Goal: Task Accomplishment & Management: Manage account settings

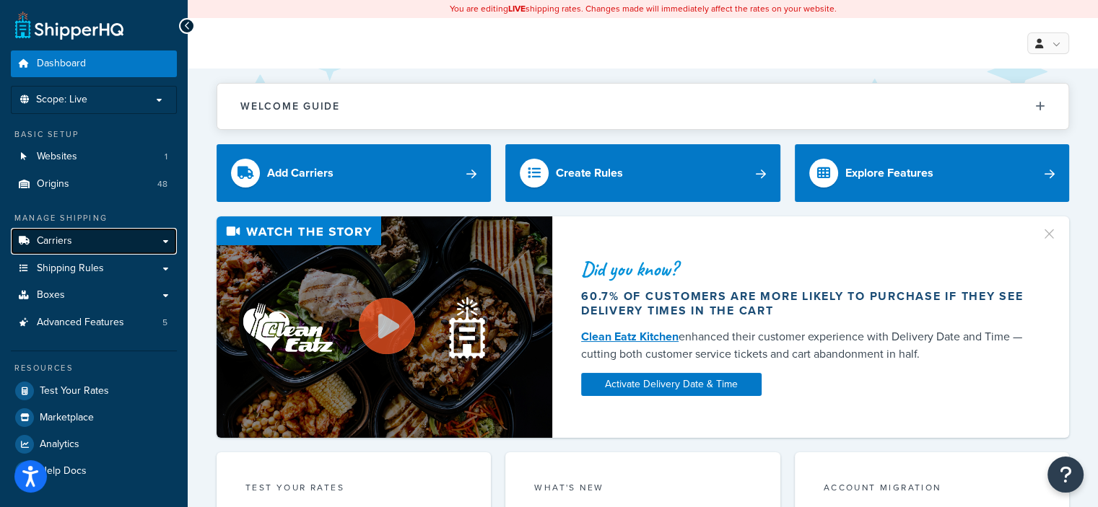
click at [69, 240] on span "Carriers" at bounding box center [54, 241] width 35 height 12
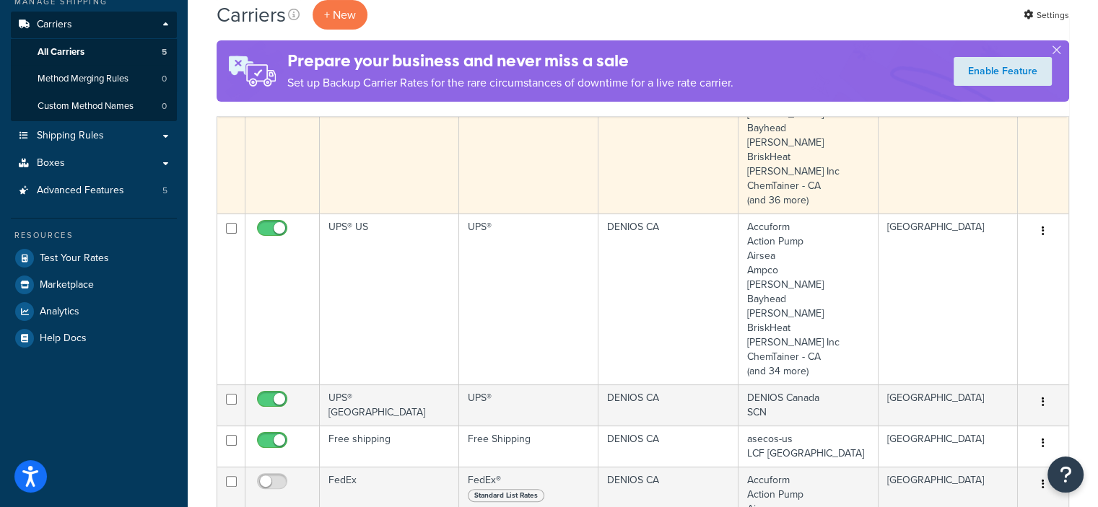
scroll to position [361, 0]
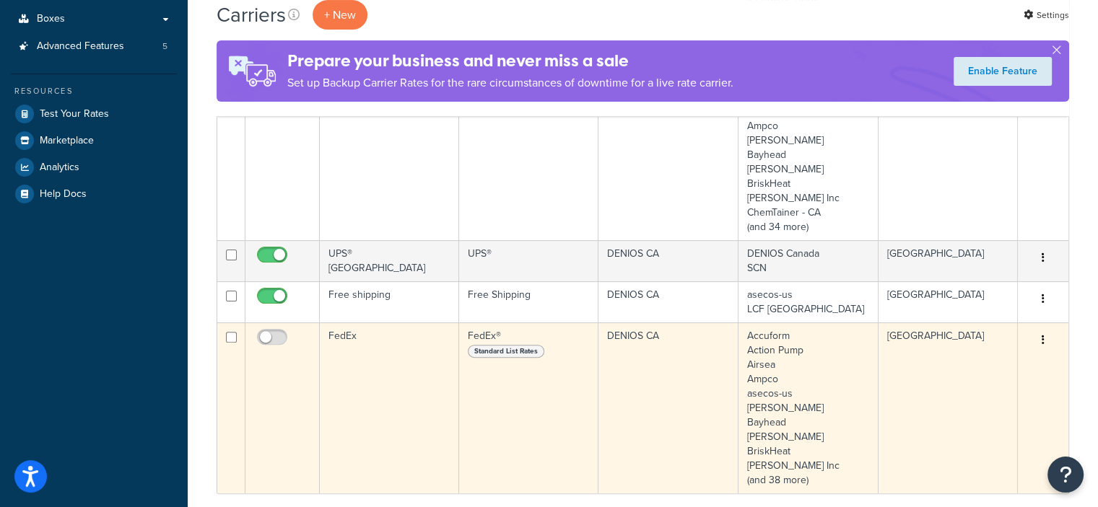
click at [1041, 340] on icon "button" at bounding box center [1042, 340] width 3 height 10
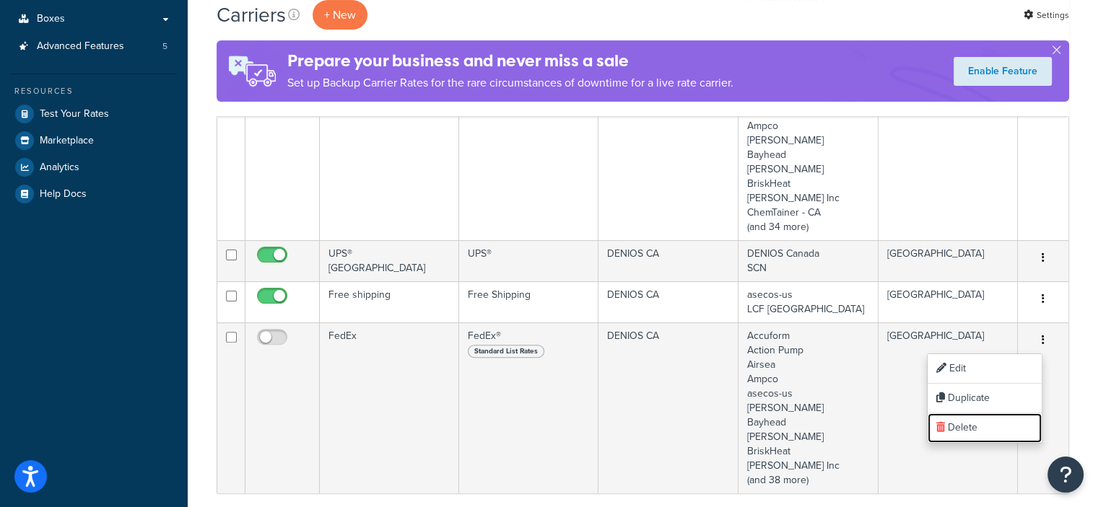
drag, startPoint x: 963, startPoint y: 424, endPoint x: 618, endPoint y: 40, distance: 516.6
click at [963, 424] on link "Delete" at bounding box center [984, 429] width 114 height 30
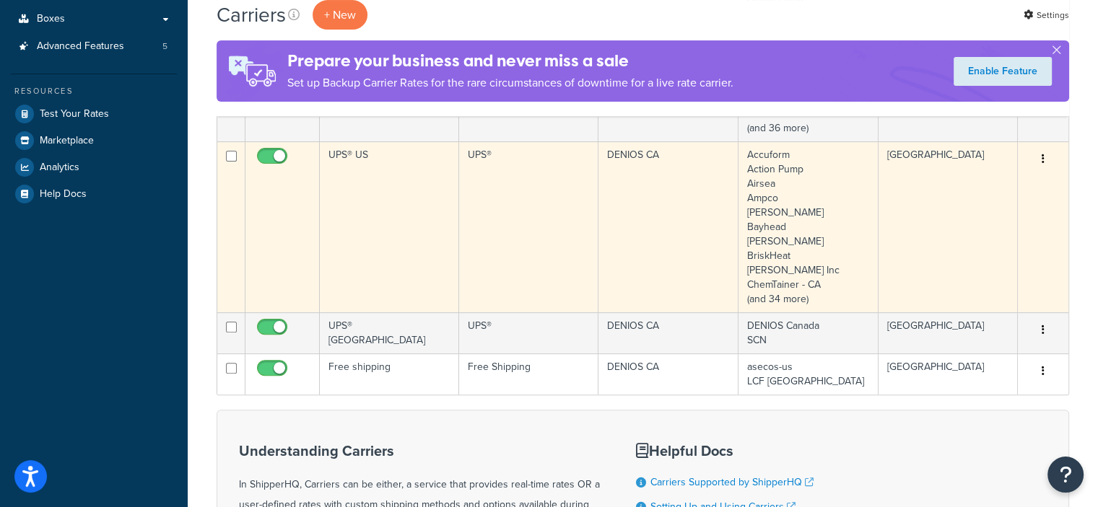
scroll to position [289, 0]
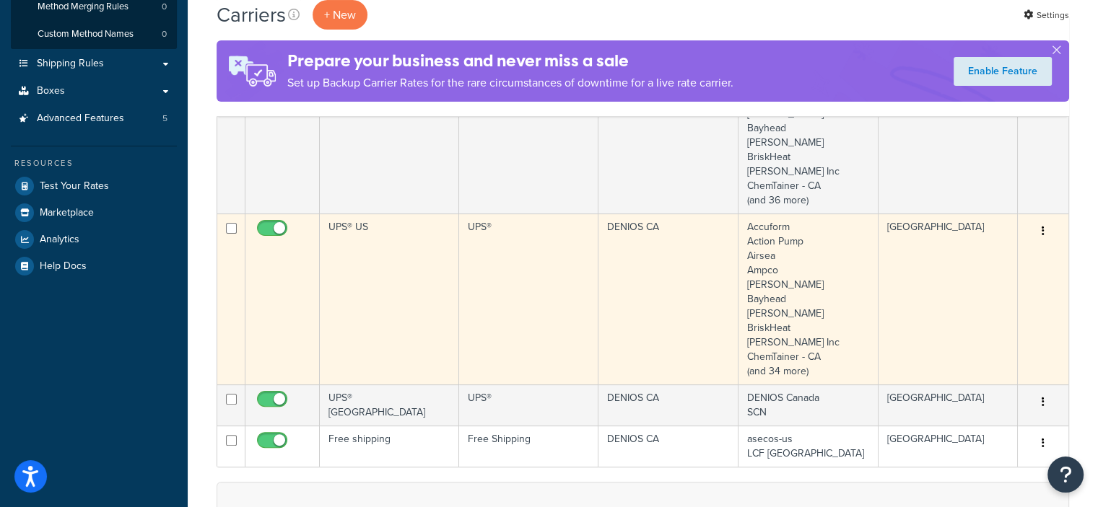
click at [385, 255] on td "UPS® US" at bounding box center [389, 299] width 139 height 171
click at [387, 255] on td "UPS® US" at bounding box center [389, 299] width 139 height 171
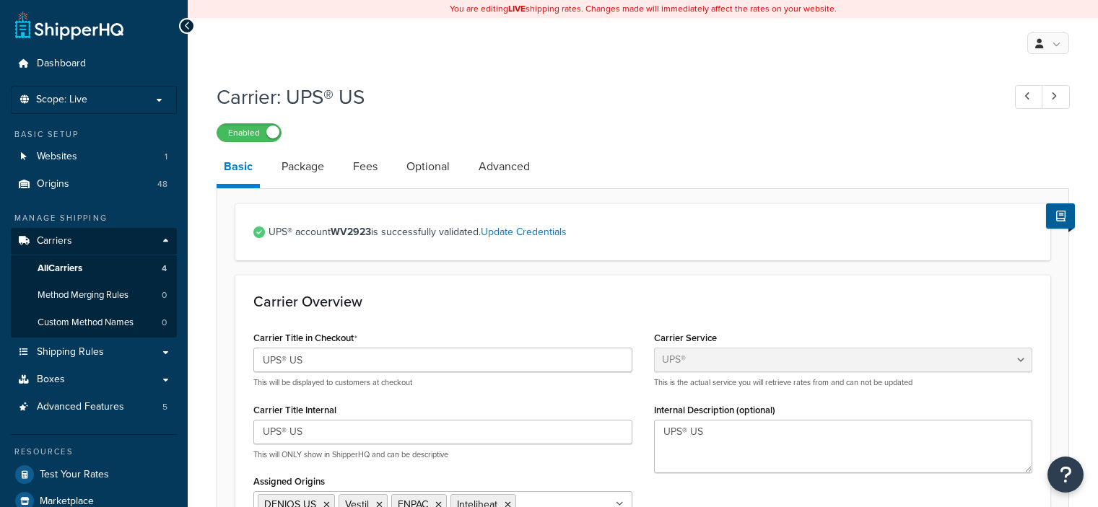
select select "ups"
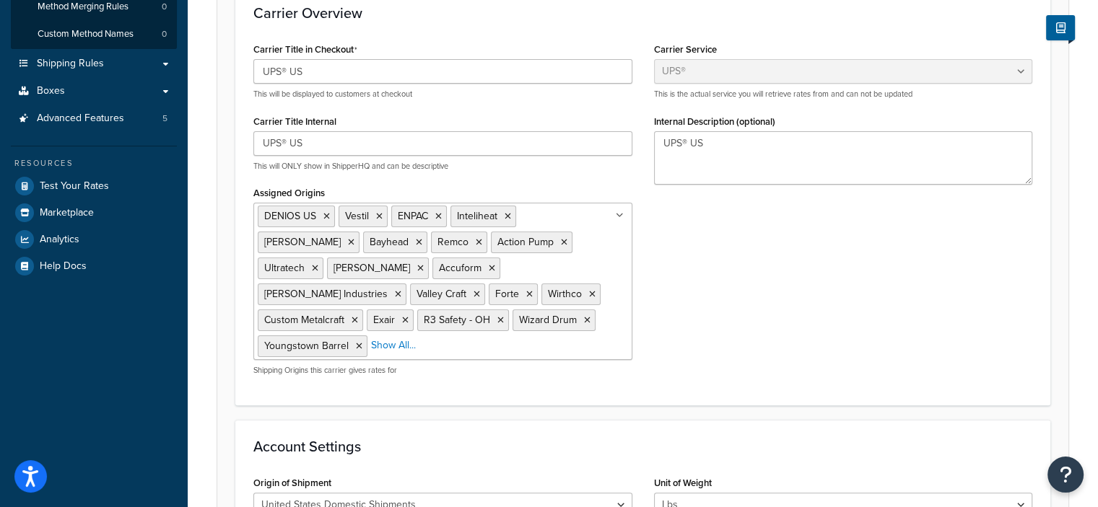
scroll to position [559, 0]
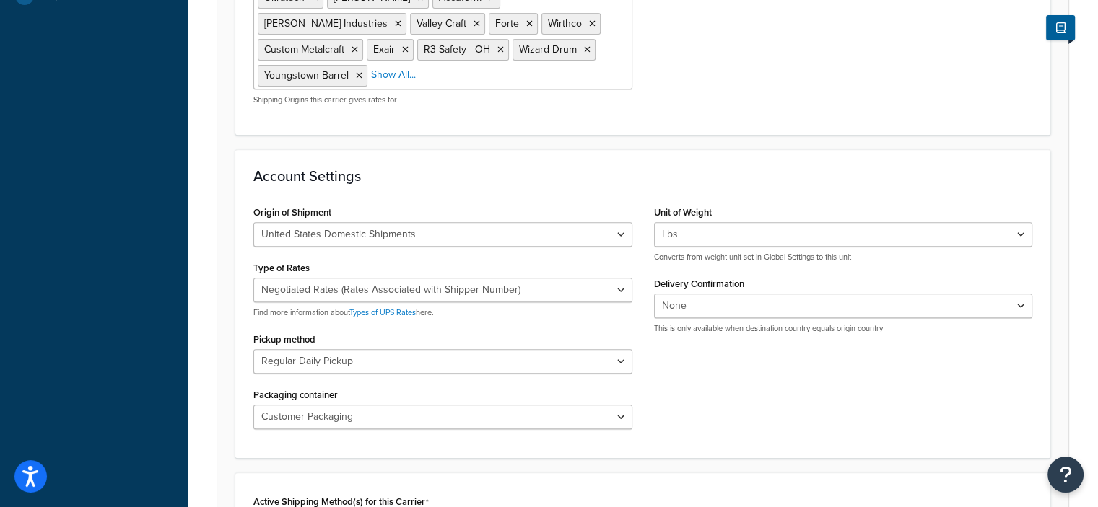
click at [609, 89] on div "DENIOS US Vestil ENPAC Inteliheat Basco Bayhead Remco Action Pump Ultratech Sny…" at bounding box center [442, 10] width 379 height 157
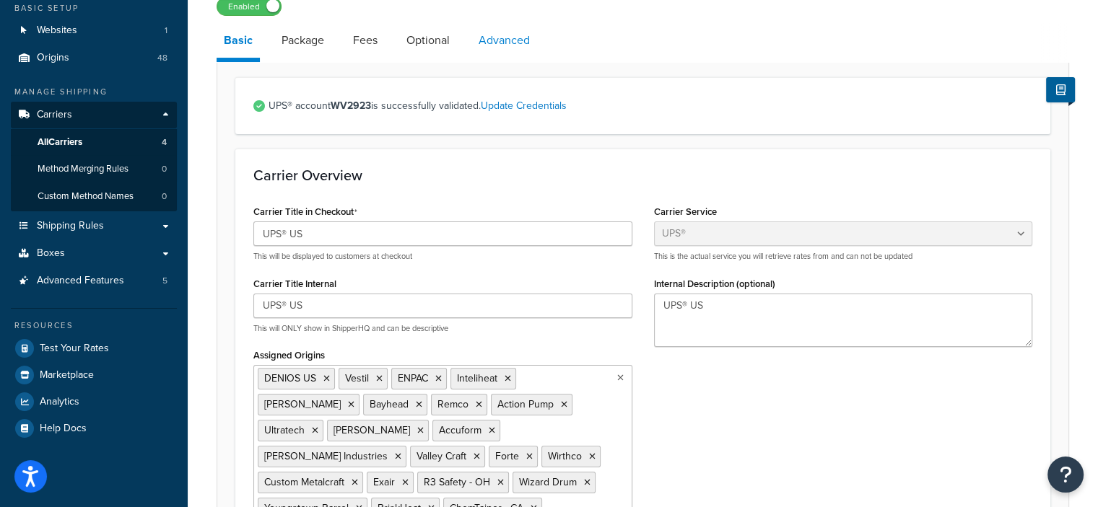
scroll to position [0, 0]
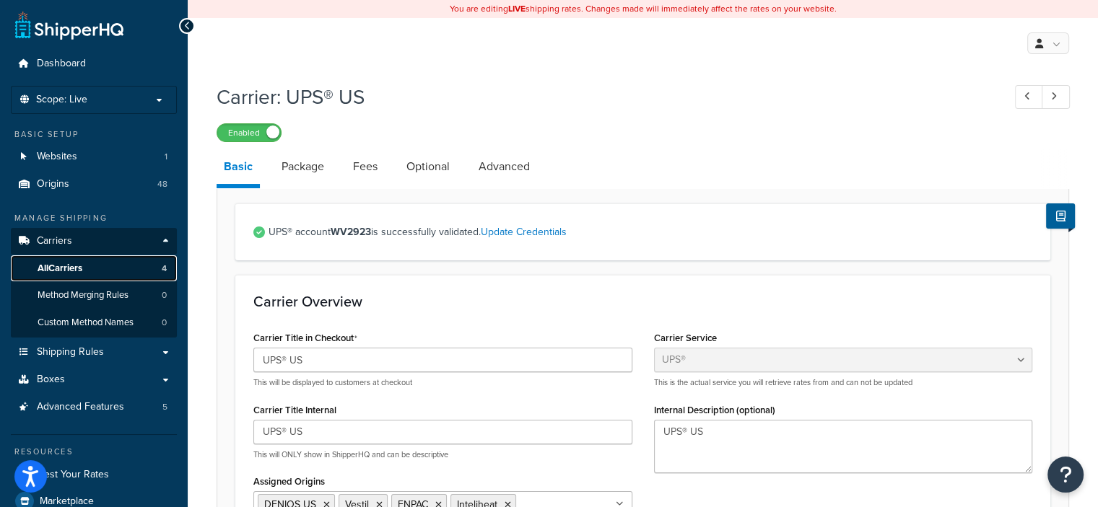
click at [111, 260] on link "All Carriers 4" at bounding box center [94, 268] width 166 height 27
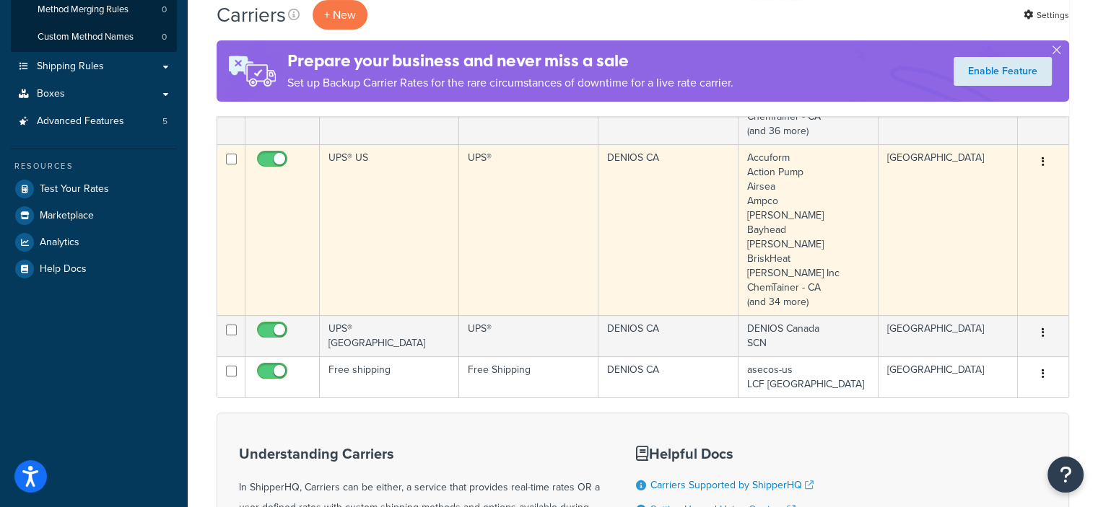
scroll to position [289, 0]
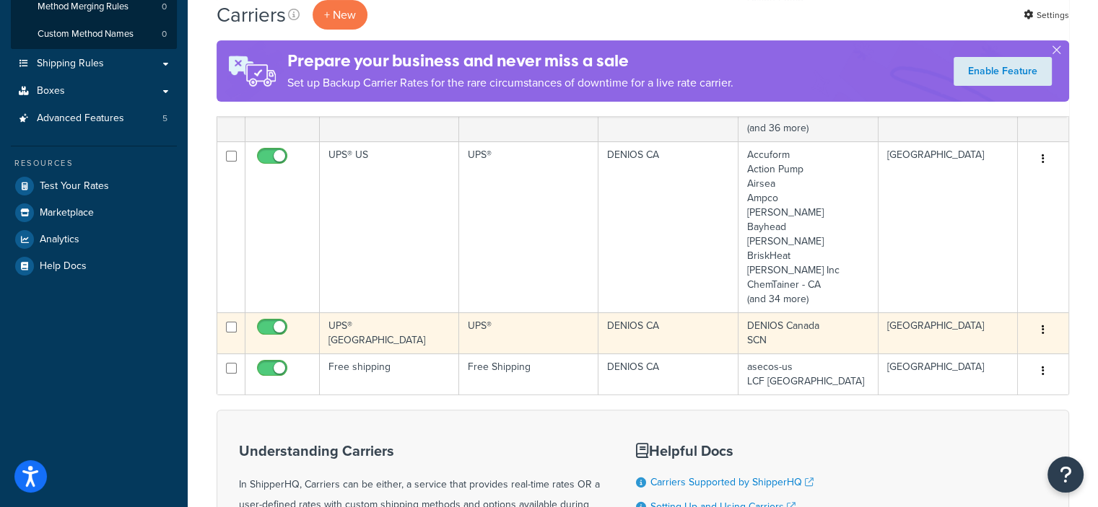
click at [424, 338] on td "UPS® Canada" at bounding box center [389, 332] width 139 height 41
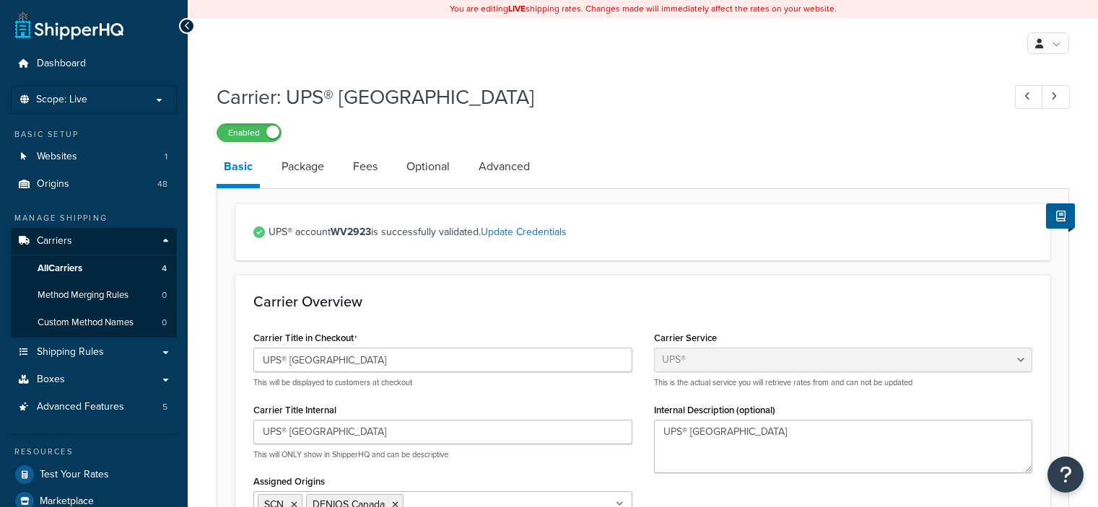
select select "ups"
select select "can"
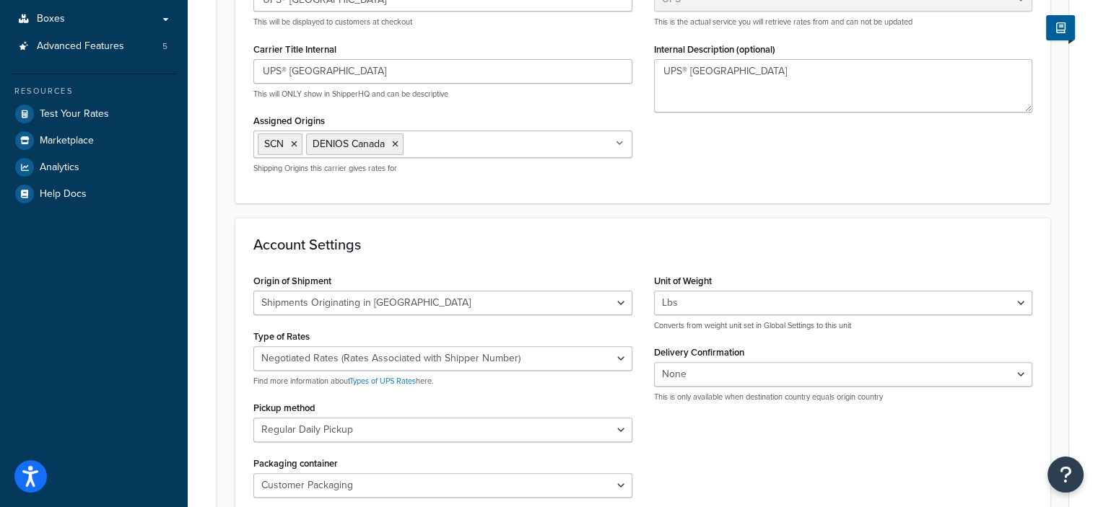
scroll to position [72, 0]
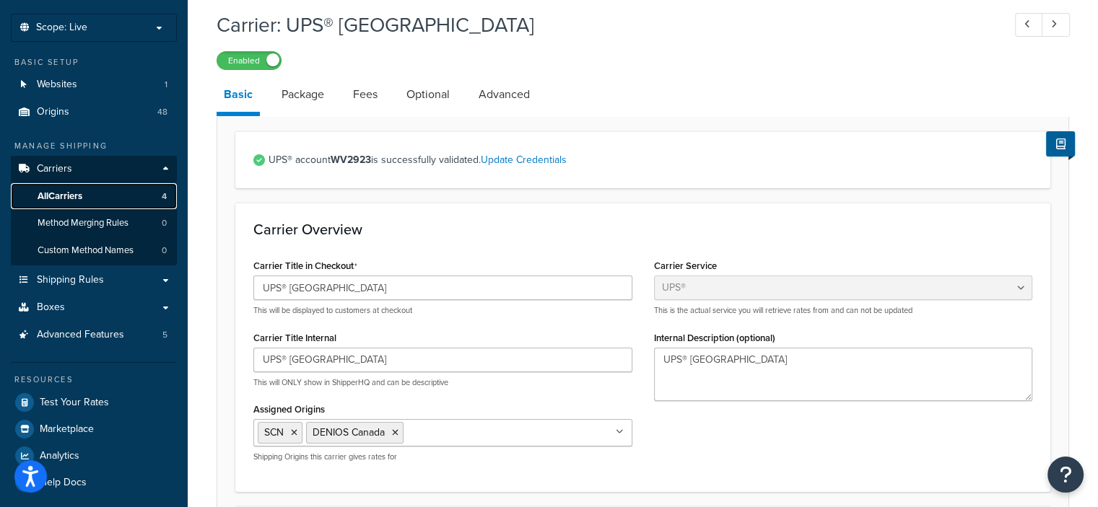
click at [80, 201] on span "All Carriers" at bounding box center [60, 197] width 45 height 12
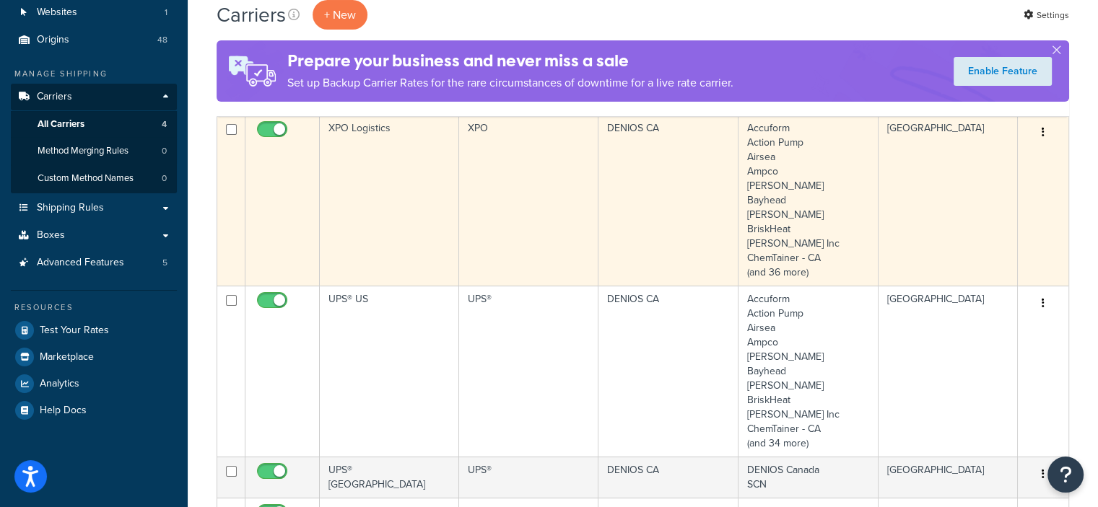
scroll to position [289, 0]
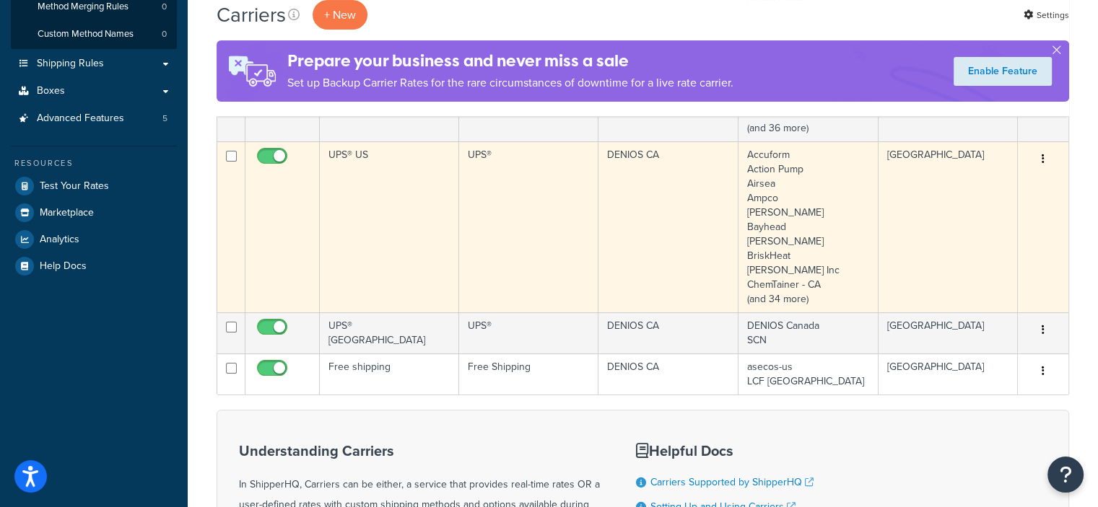
click at [274, 158] on input "checkbox" at bounding box center [274, 160] width 40 height 18
checkbox input "false"
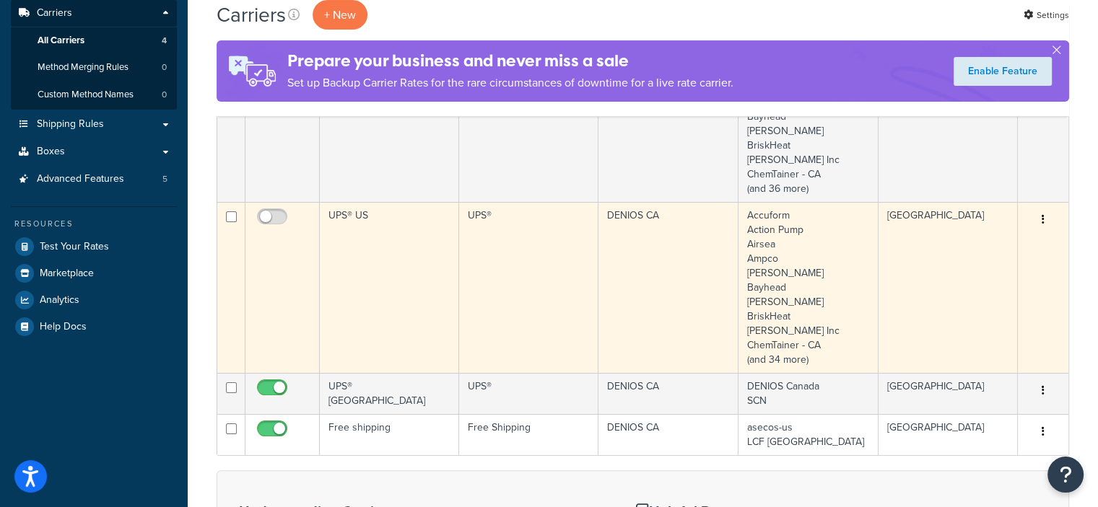
scroll to position [217, 0]
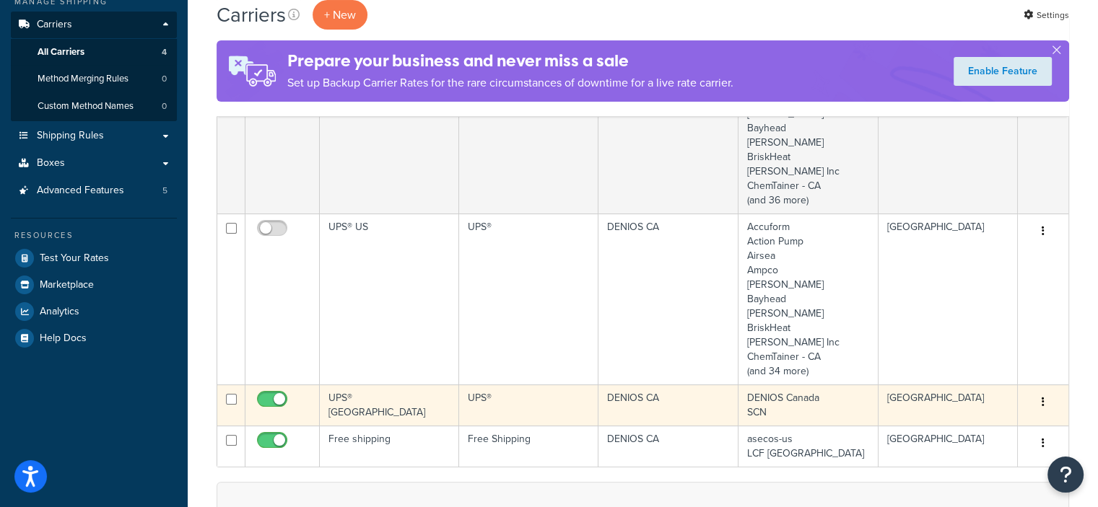
click at [413, 408] on td "UPS® [GEOGRAPHIC_DATA]" at bounding box center [389, 405] width 139 height 41
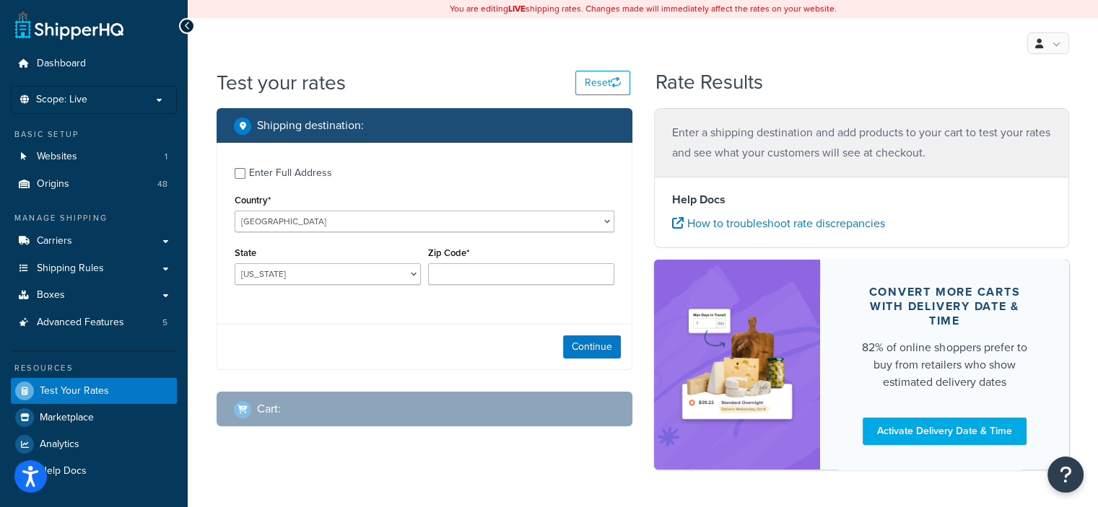
click at [264, 166] on div "Enter Full Address" at bounding box center [290, 173] width 83 height 20
click at [245, 168] on input "Enter Full Address" at bounding box center [240, 173] width 11 height 11
checkbox input "true"
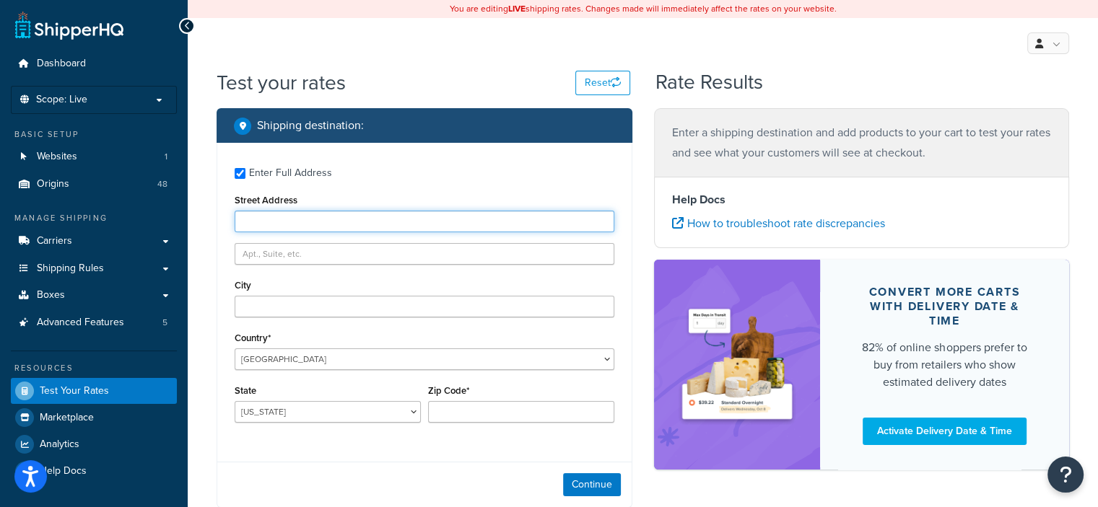
click at [284, 227] on input "Street Address" at bounding box center [425, 222] width 380 height 22
type input "359 Main St"
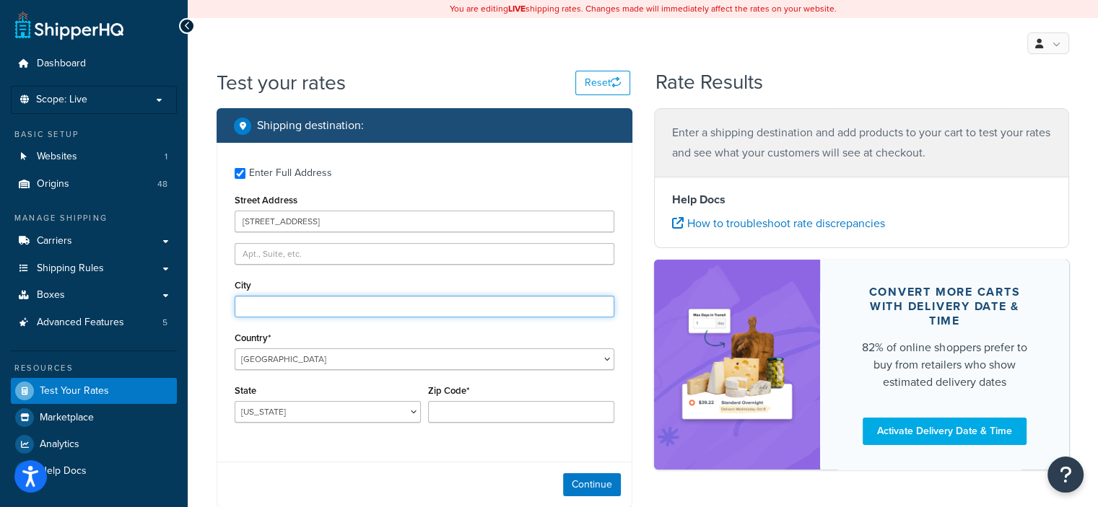
type input "Thunder Bay"
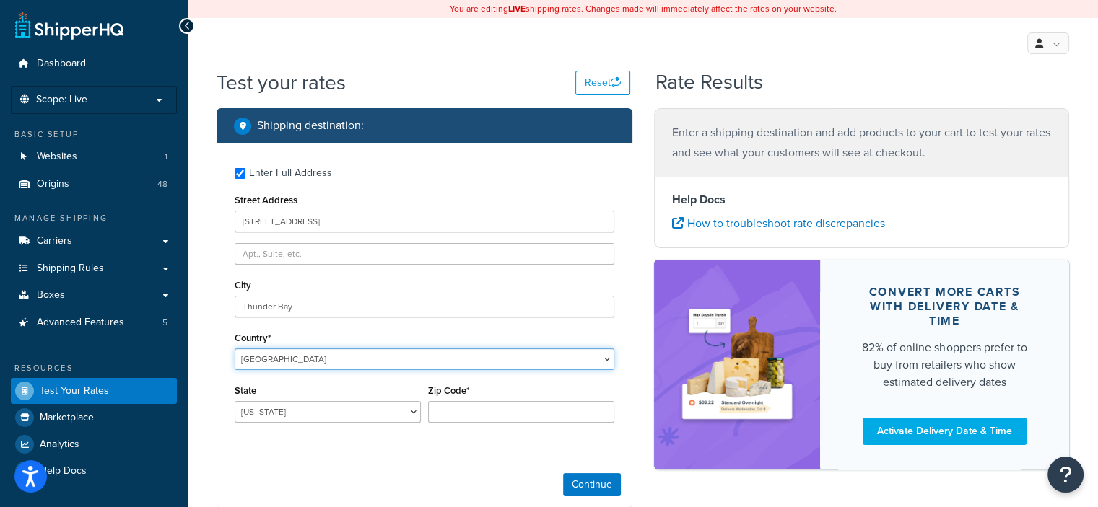
select select "CA"
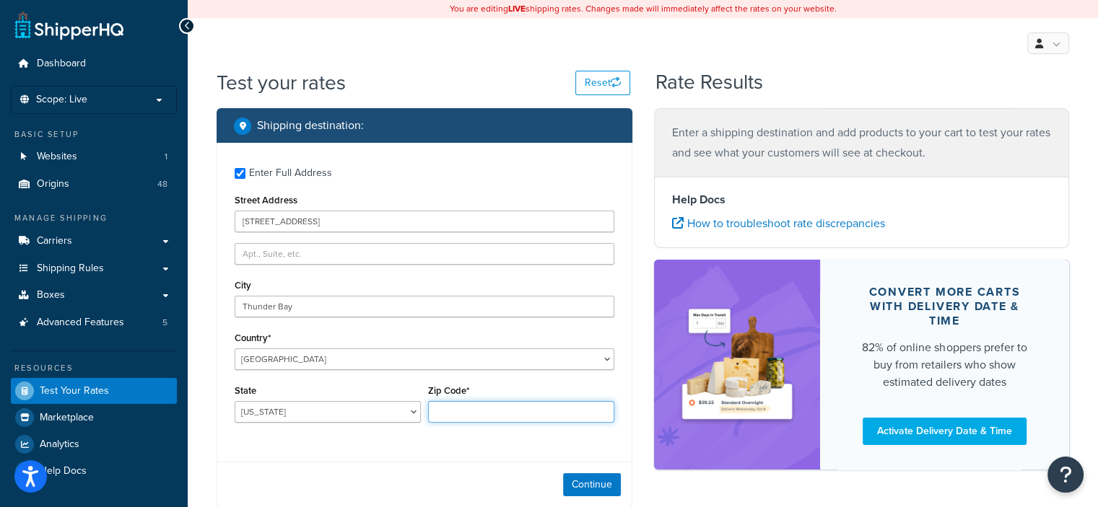
type input "P7B 5L6"
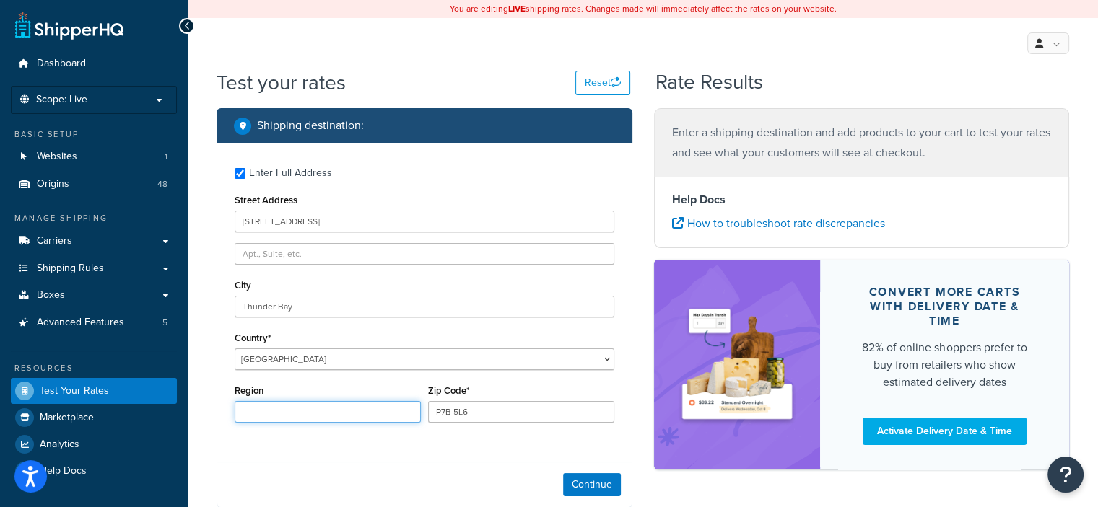
type input "Ontario"
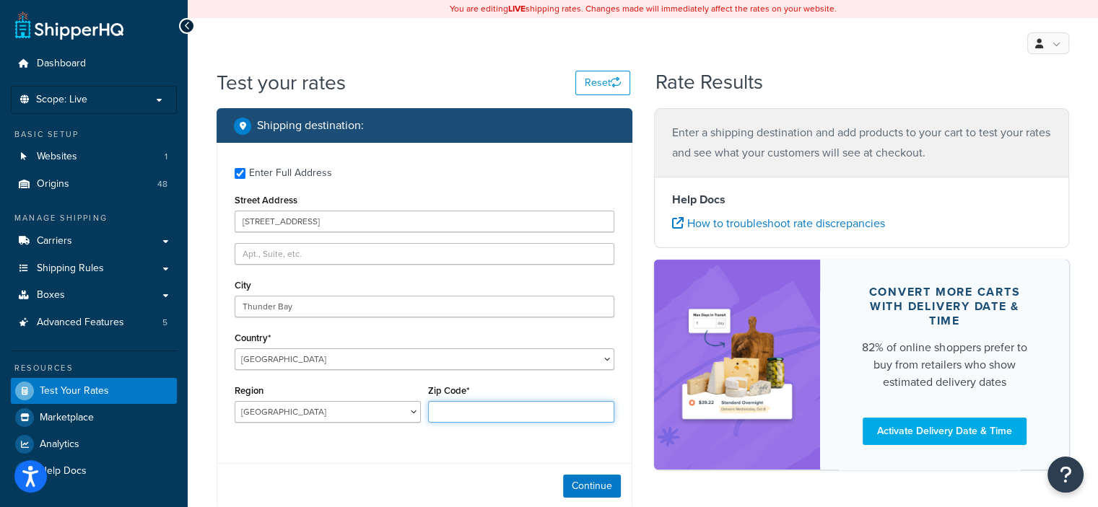
click at [499, 411] on input "Zip Code*" at bounding box center [521, 412] width 186 height 22
type input "P7B 5L6"
click at [386, 426] on div "Region Alberta British Columbia Manitoba New Brunswick Newfoundland and Labrado…" at bounding box center [327, 407] width 193 height 53
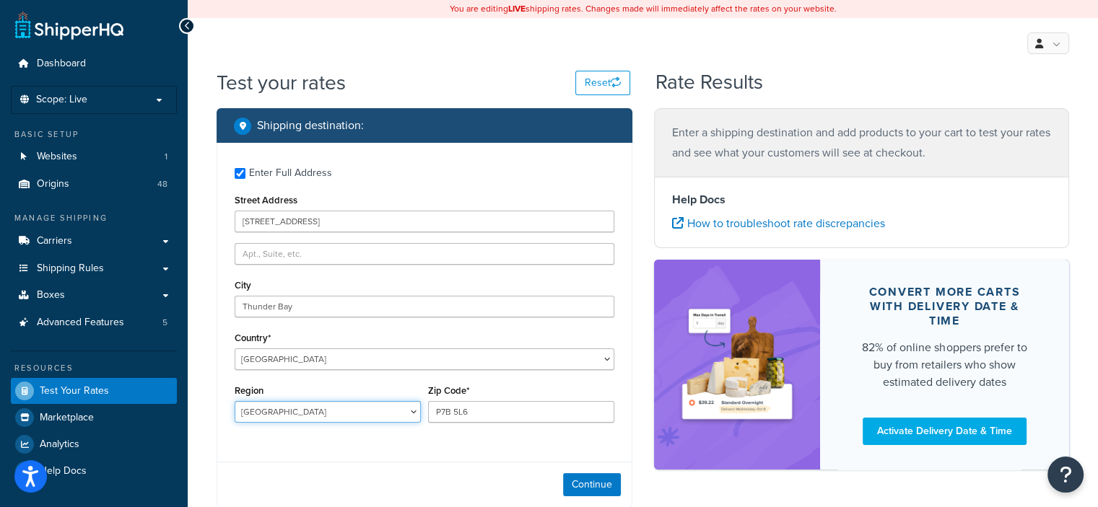
click at [388, 419] on select "Alberta British Columbia Manitoba New Brunswick Newfoundland and Labrador North…" at bounding box center [328, 412] width 186 height 22
select select "ON"
click at [235, 402] on select "Alberta British Columbia Manitoba New Brunswick Newfoundland and Labrador North…" at bounding box center [328, 412] width 186 height 22
click at [594, 490] on button "Continue" at bounding box center [592, 484] width 58 height 23
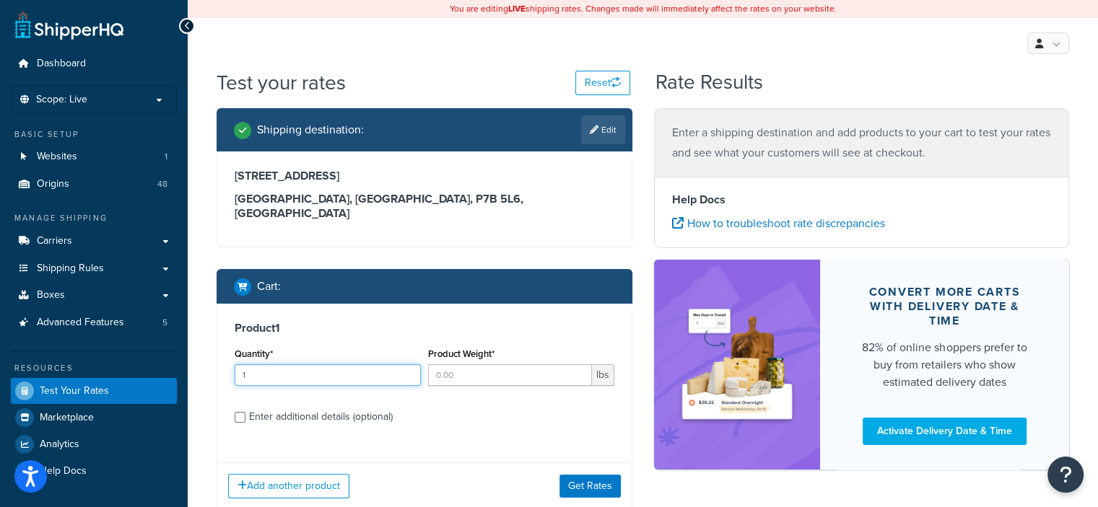
type input "1"
click at [411, 364] on input "1" at bounding box center [328, 375] width 186 height 22
click at [436, 364] on input "Product Weight*" at bounding box center [510, 375] width 164 height 22
type input "5"
click at [339, 407] on div "Enter additional details (optional)" at bounding box center [321, 417] width 144 height 20
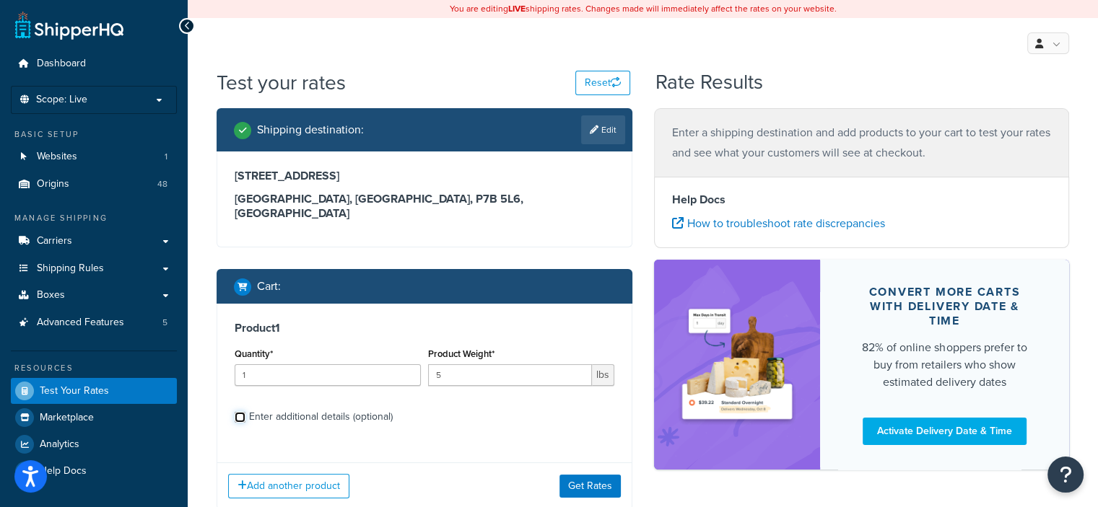
click at [245, 412] on input "Enter additional details (optional)" at bounding box center [240, 417] width 11 height 11
checkbox input "true"
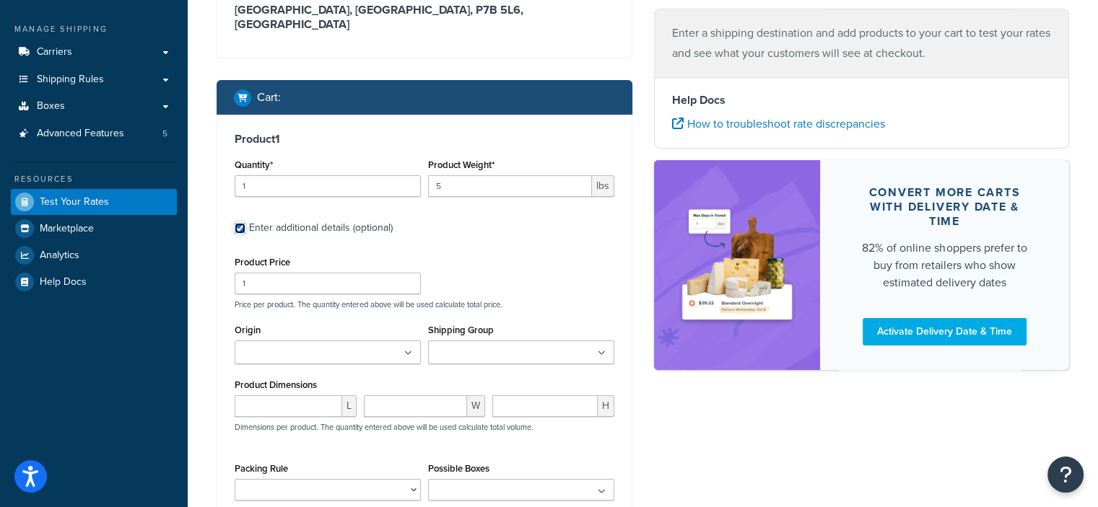
scroll to position [289, 0]
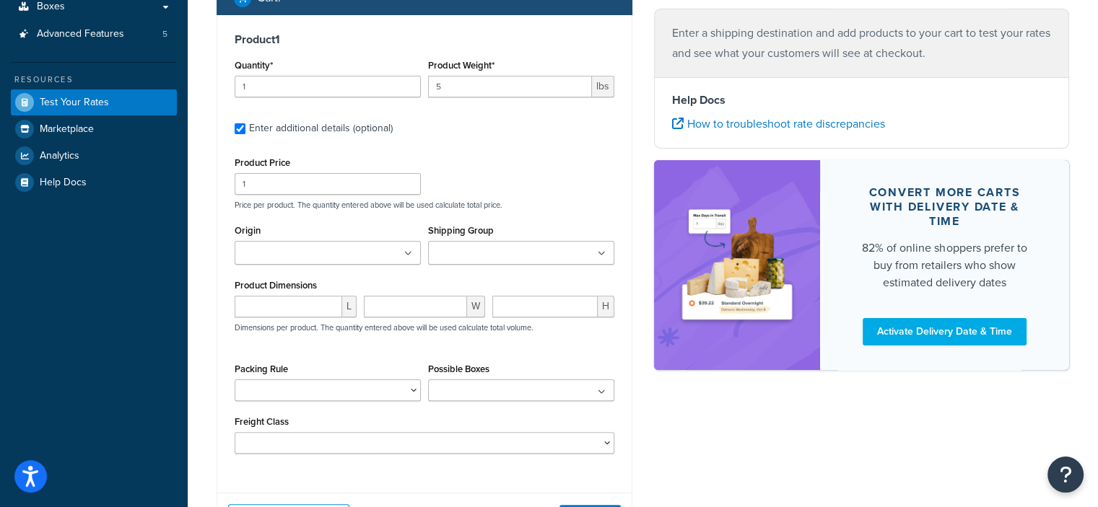
click at [320, 246] on input "Origin" at bounding box center [303, 254] width 128 height 16
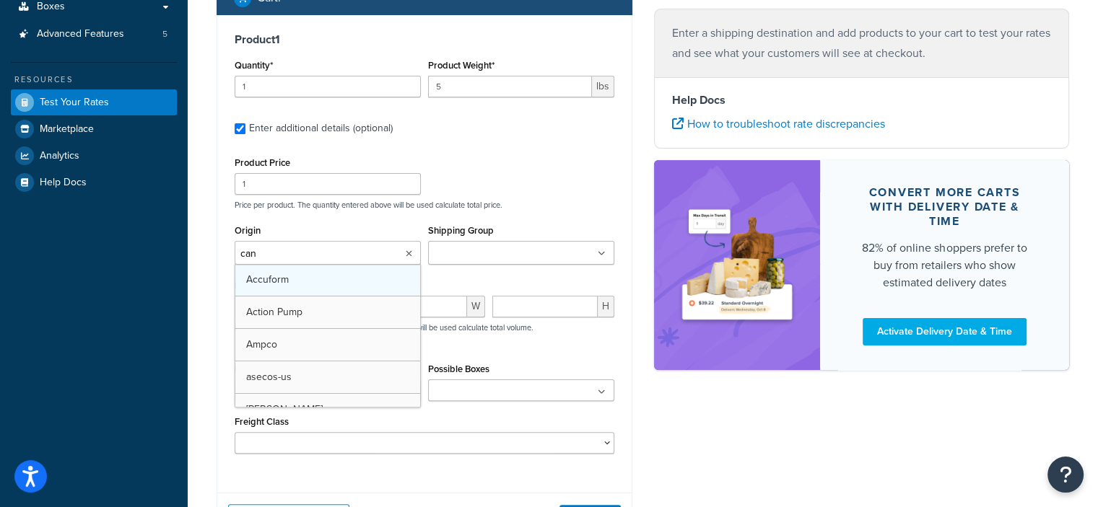
type input "cana"
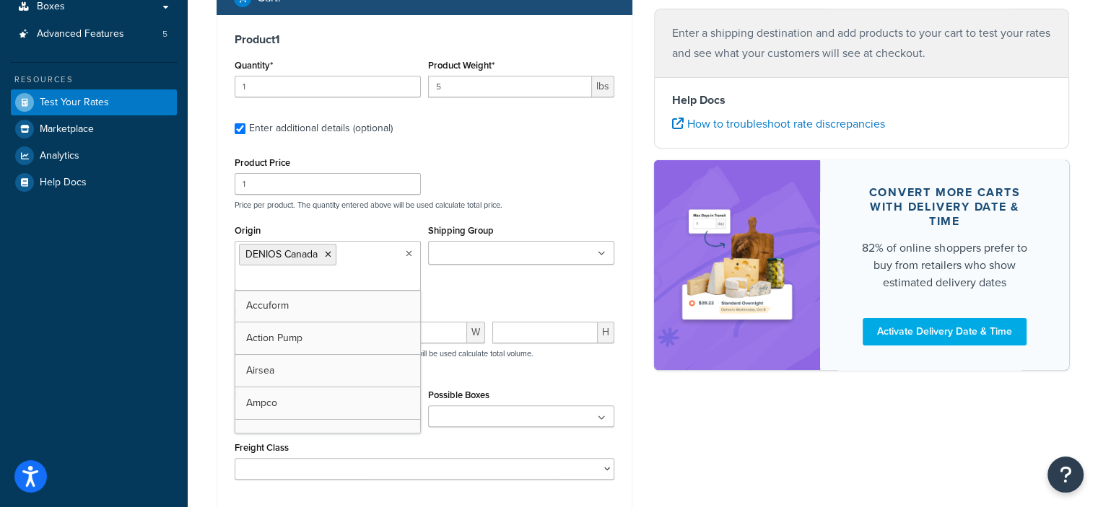
click at [460, 200] on p "Price per product. The quantity entered above will be used calculate total pric…" at bounding box center [424, 205] width 387 height 10
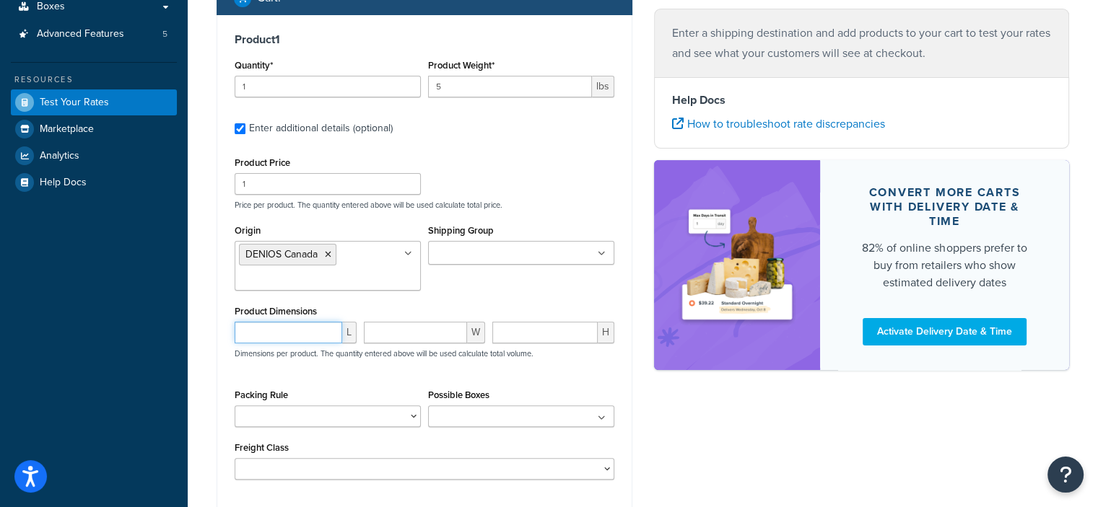
click at [299, 322] on input "number" at bounding box center [289, 333] width 108 height 22
type input "12"
click at [810, 362] on div at bounding box center [737, 265] width 166 height 210
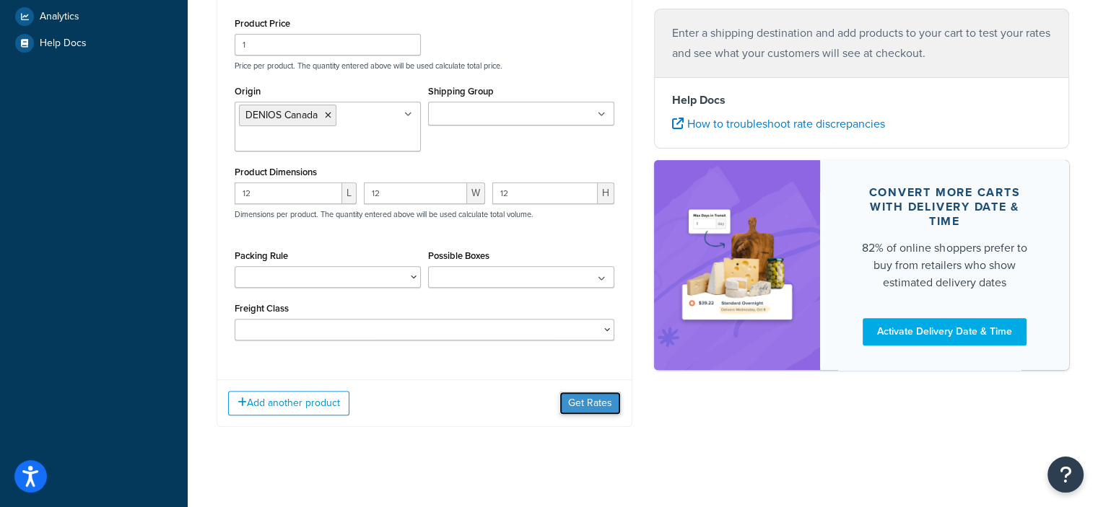
click at [603, 392] on button "Get Rates" at bounding box center [589, 403] width 61 height 23
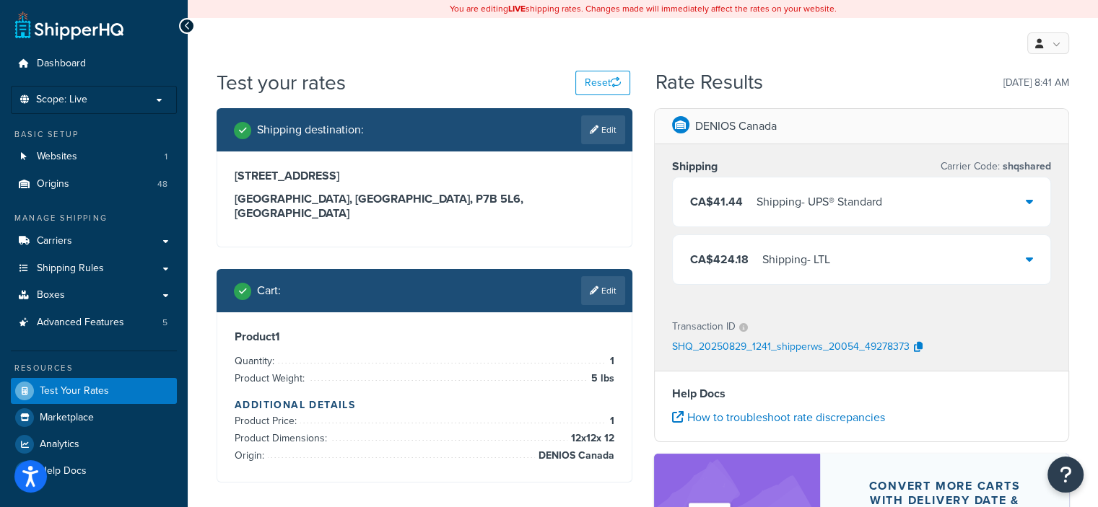
scroll to position [0, 0]
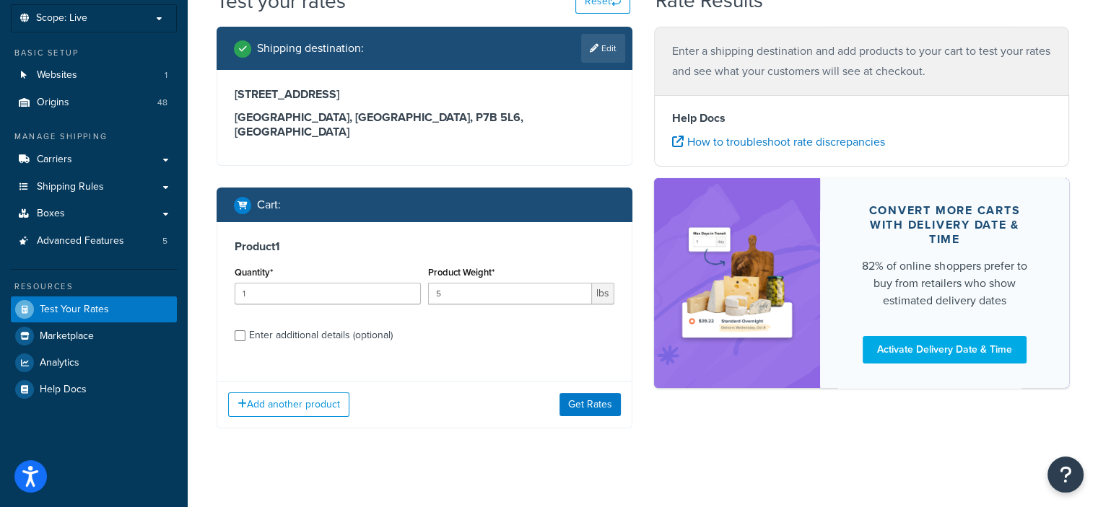
scroll to position [82, 0]
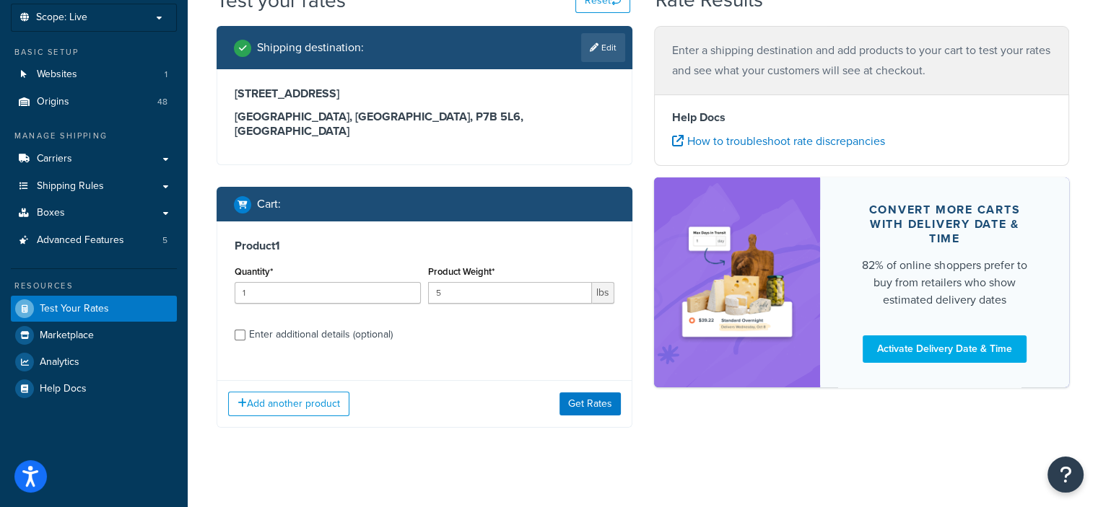
click at [368, 325] on div "Enter additional details (optional)" at bounding box center [321, 335] width 144 height 20
click at [245, 330] on input "Enter additional details (optional)" at bounding box center [240, 335] width 11 height 11
checkbox input "true"
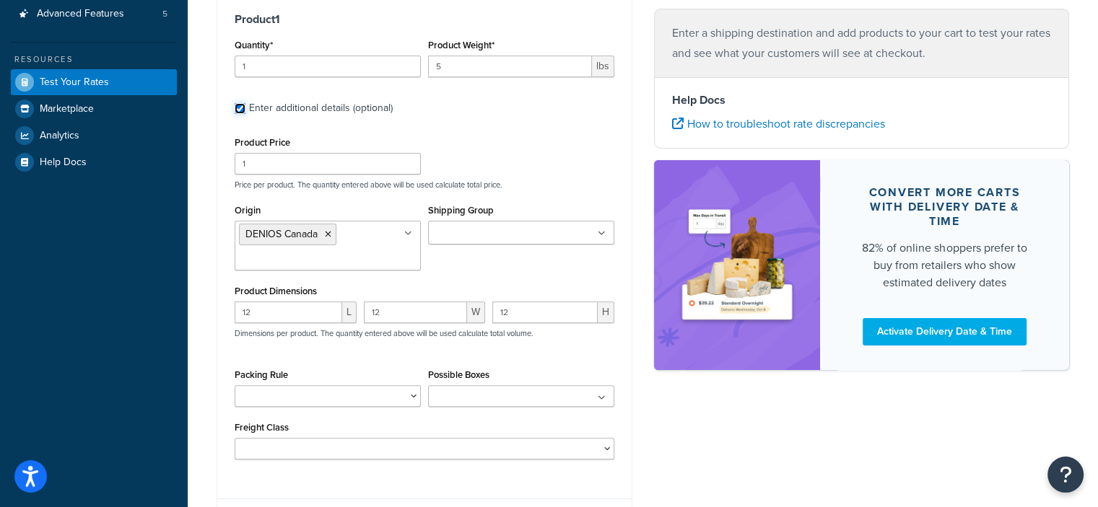
scroll to position [371, 0]
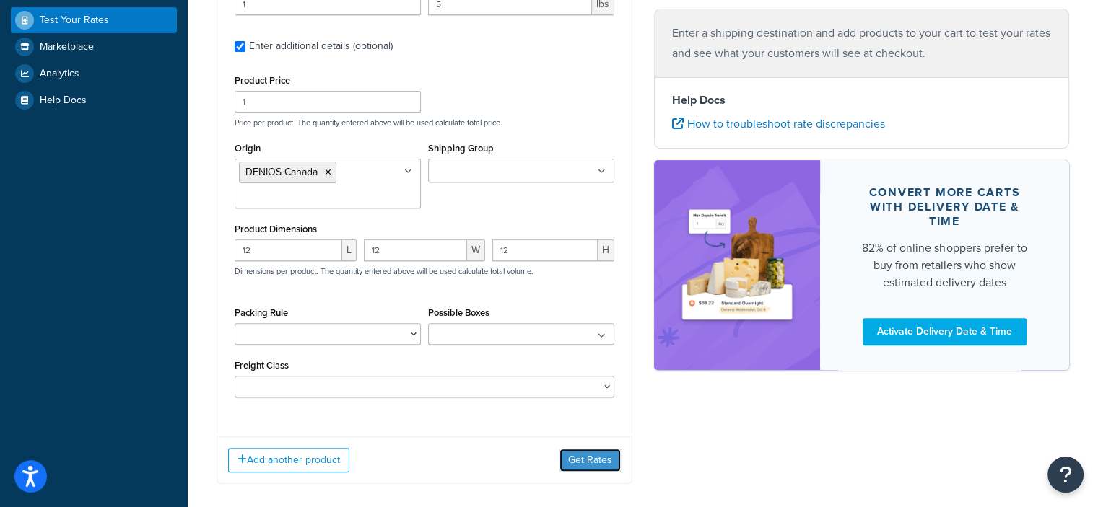
click at [576, 449] on button "Get Rates" at bounding box center [589, 460] width 61 height 23
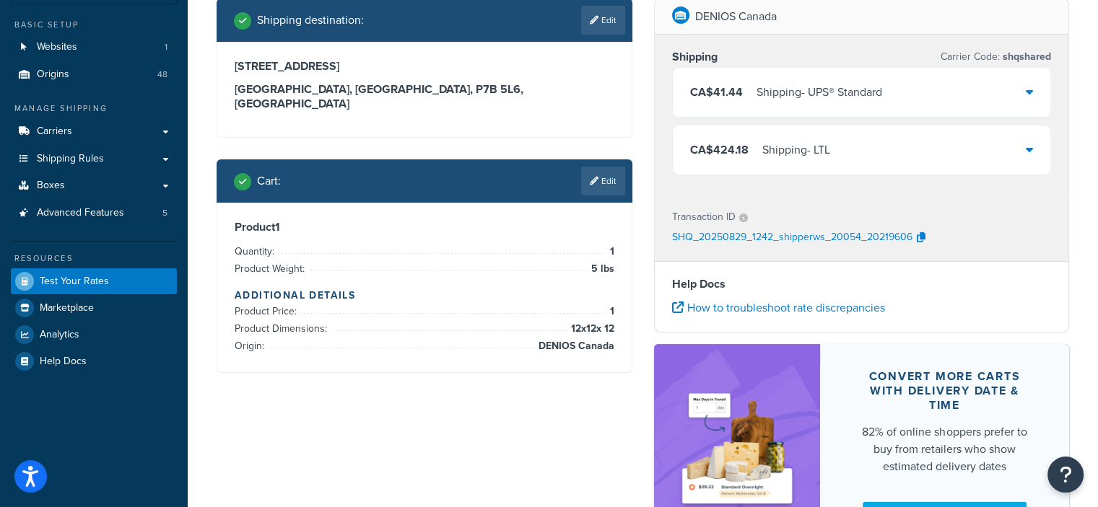
scroll to position [97, 0]
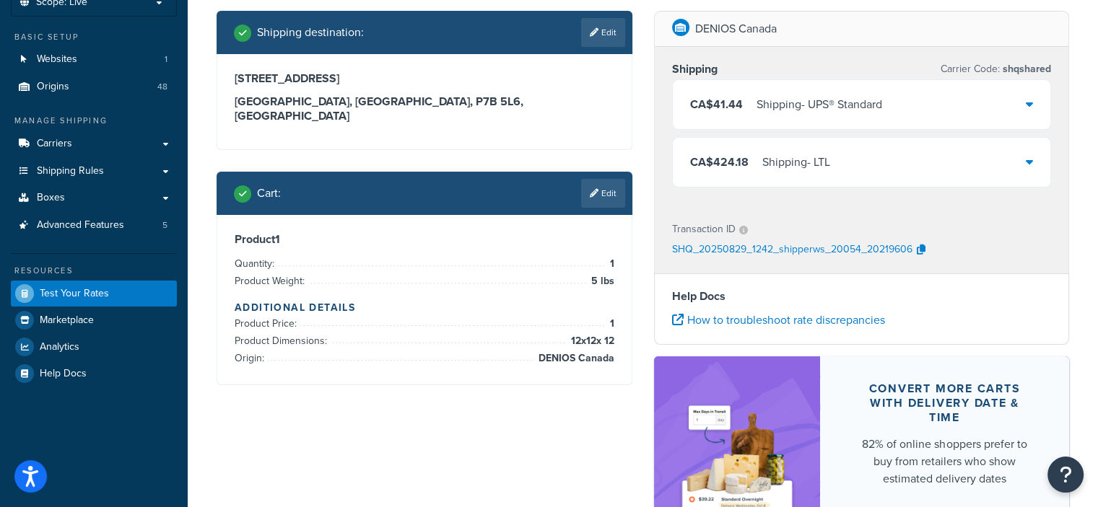
click at [841, 113] on div "Shipping - UPS® Standard" at bounding box center [819, 105] width 126 height 20
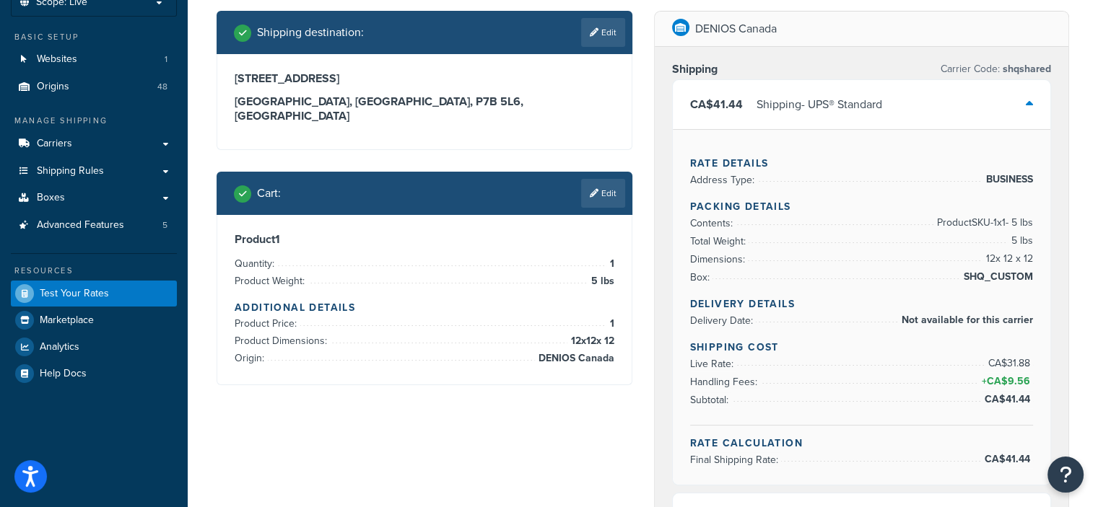
click at [841, 113] on div "Shipping - UPS® Standard" at bounding box center [819, 105] width 126 height 20
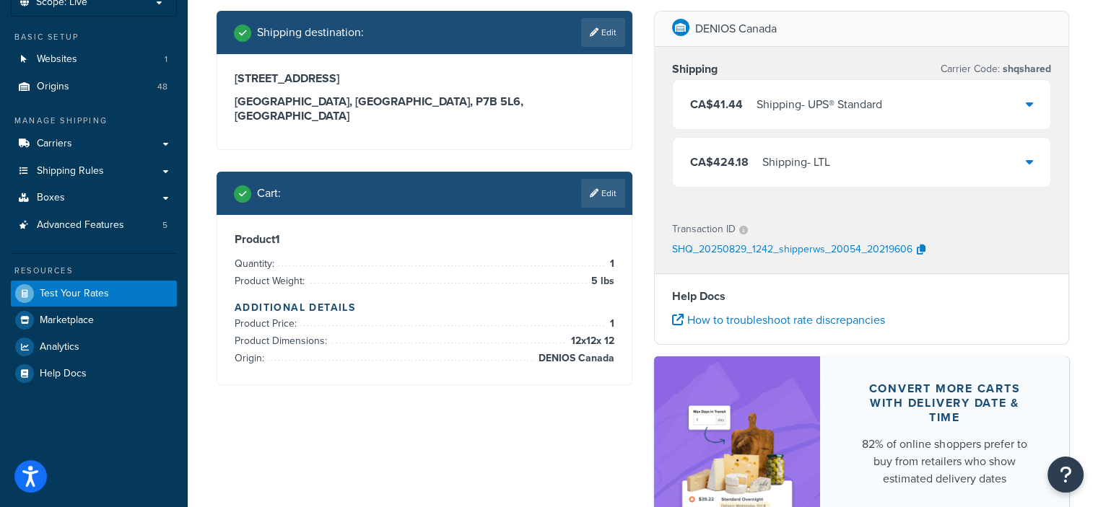
click at [469, 441] on div "Shipping destination : Edit 359 Main St Thunder Bay, Ontario, P7B 5L6 , Canada …" at bounding box center [643, 296] width 874 height 570
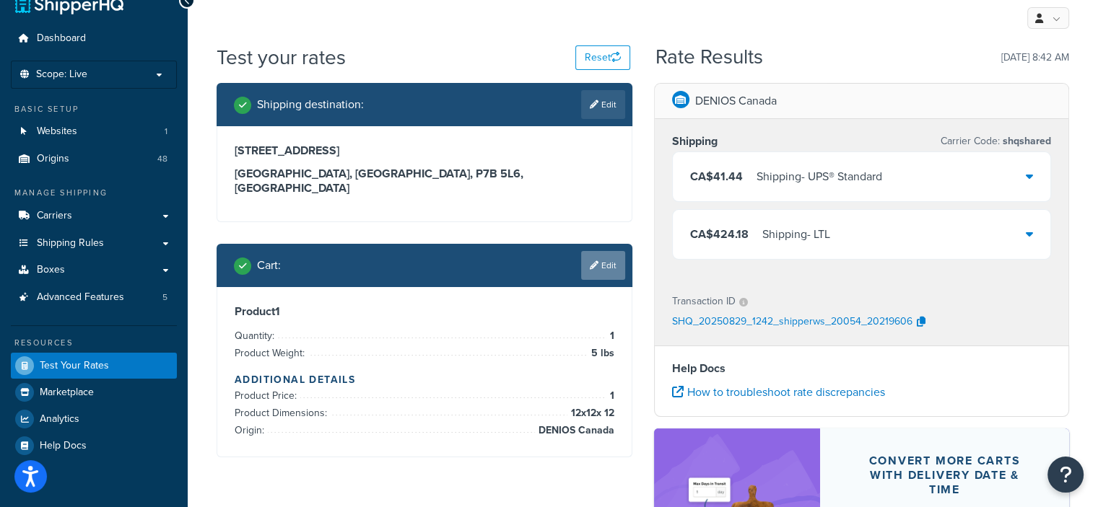
click at [600, 260] on link "Edit" at bounding box center [603, 265] width 44 height 29
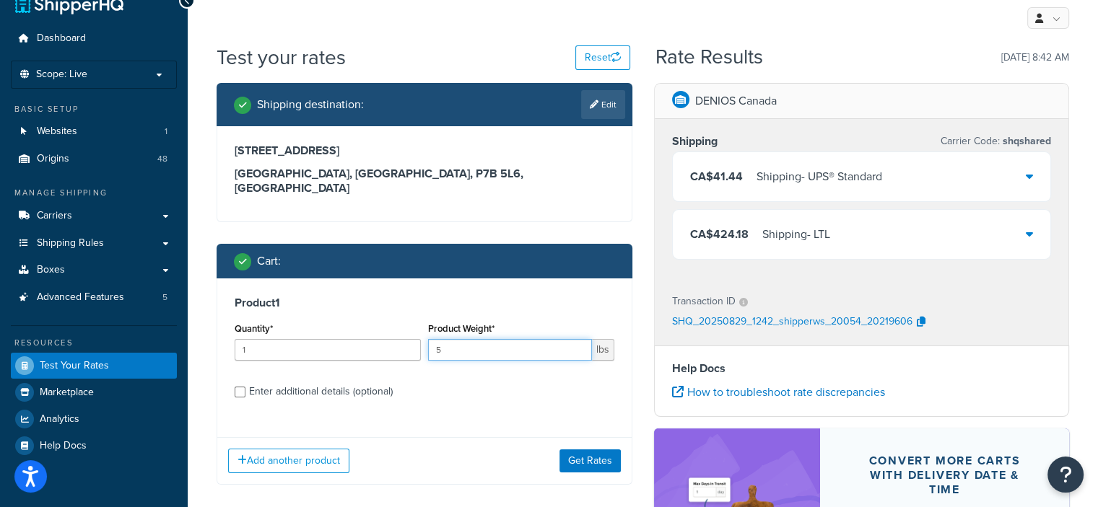
click at [516, 339] on input "5" at bounding box center [510, 350] width 164 height 22
click at [515, 339] on input "5" at bounding box center [510, 350] width 164 height 22
drag, startPoint x: 444, startPoint y: 328, endPoint x: 422, endPoint y: 329, distance: 21.7
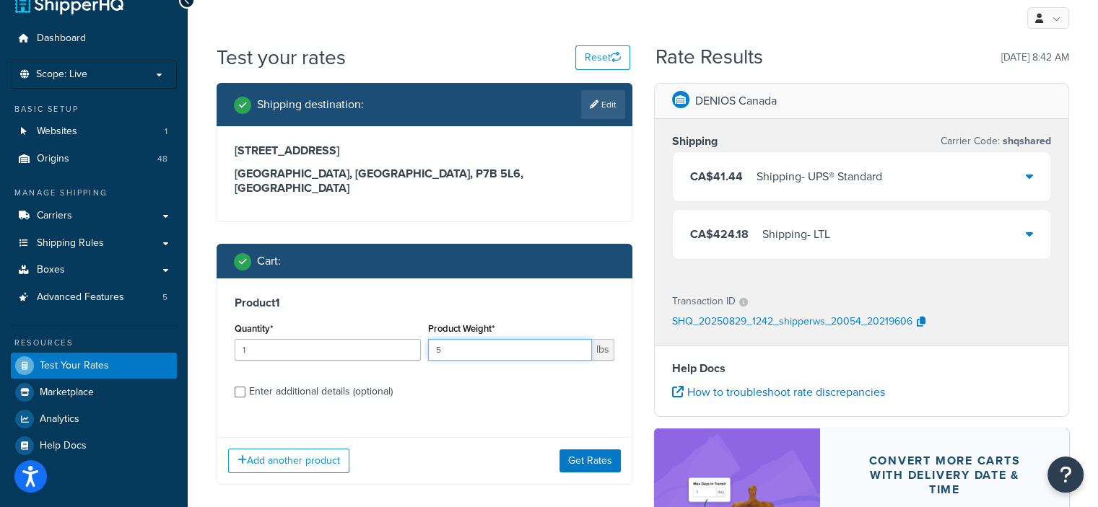
click at [424, 329] on div "Product Weight* 5 lbs" at bounding box center [520, 345] width 193 height 53
type input "2"
click at [373, 382] on div "Enter additional details (optional)" at bounding box center [321, 392] width 144 height 20
click at [245, 387] on input "Enter additional details (optional)" at bounding box center [240, 392] width 11 height 11
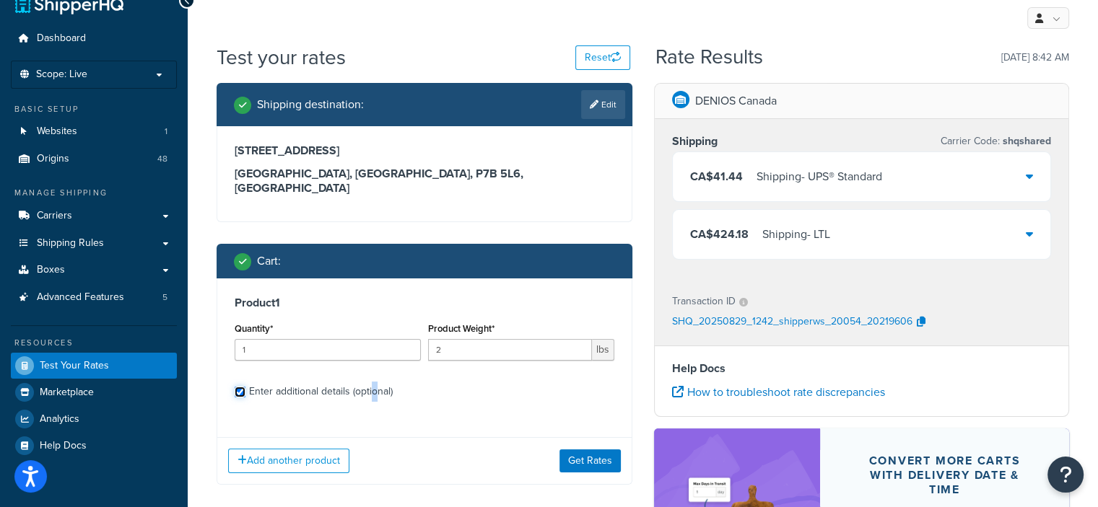
checkbox input "true"
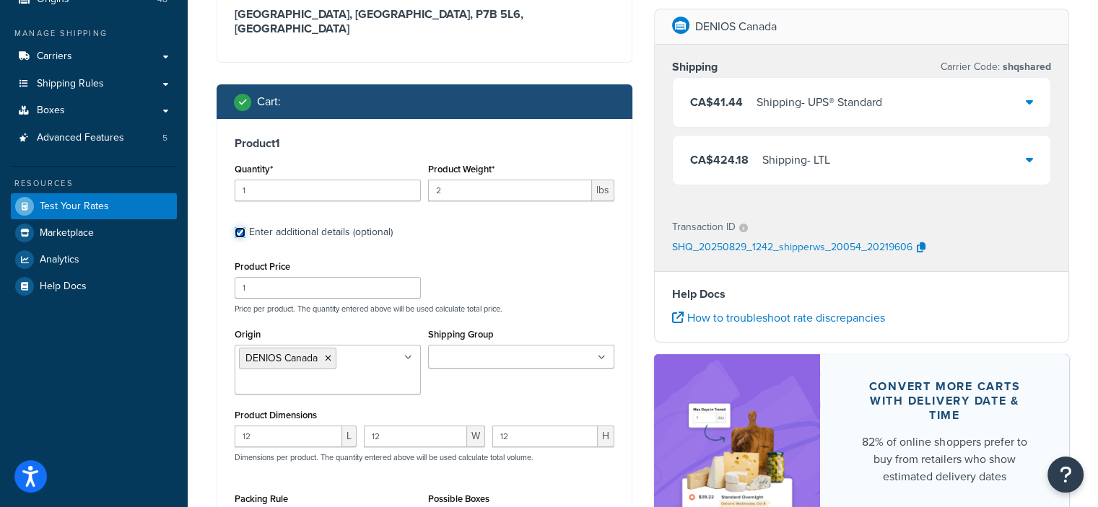
scroll to position [242, 0]
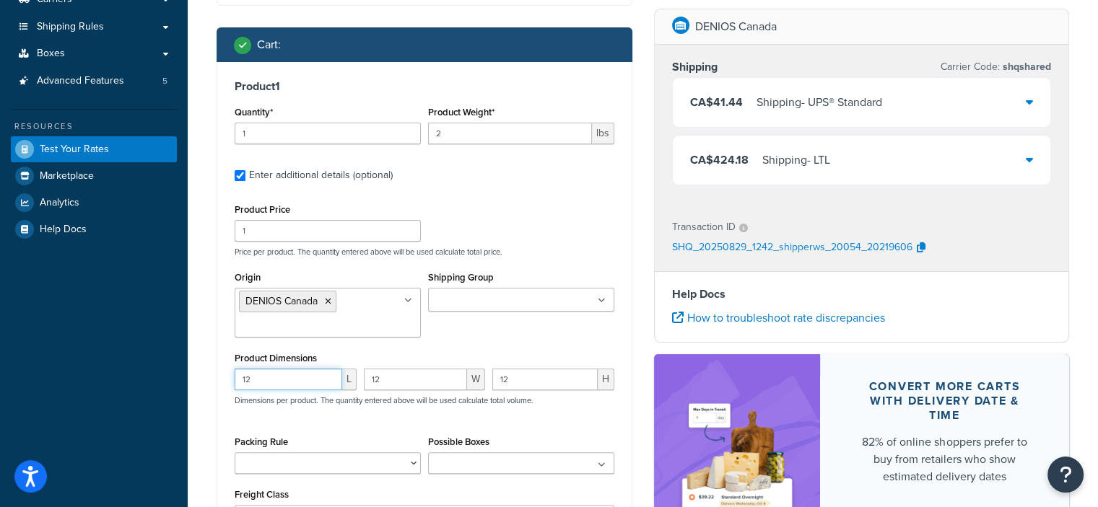
click at [267, 373] on input "12" at bounding box center [289, 380] width 108 height 22
type input "7"
type input "9"
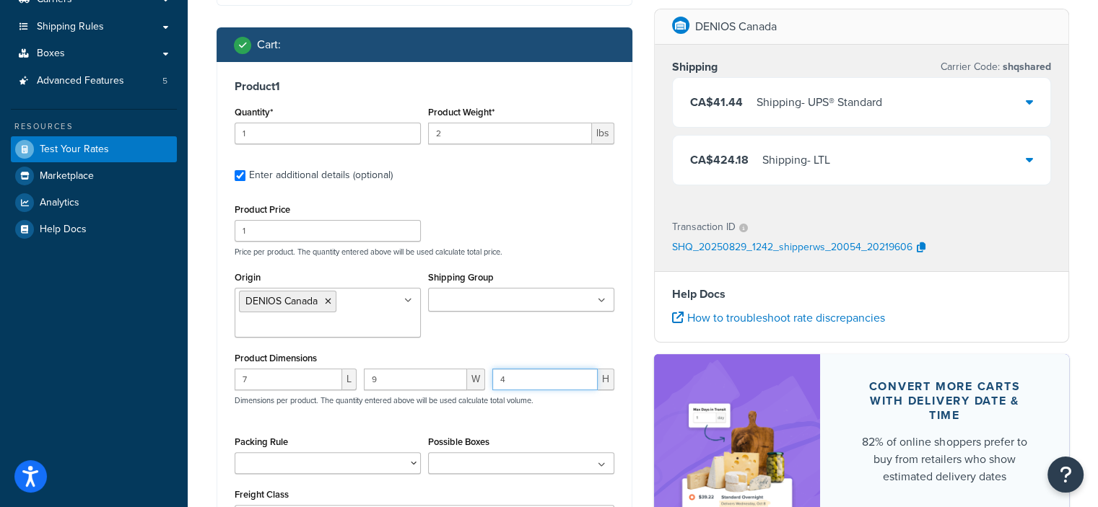
type input "4"
click at [445, 349] on div "Product Dimensions 7 L 9 W 4 H Dimensions per product. The quantity entered abo…" at bounding box center [425, 385] width 380 height 73
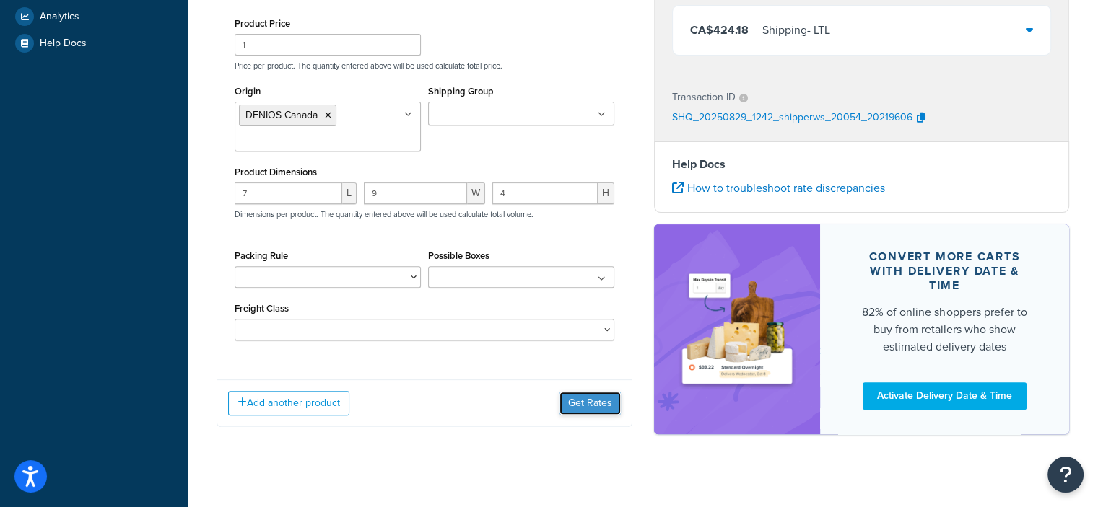
click at [593, 392] on button "Get Rates" at bounding box center [589, 403] width 61 height 23
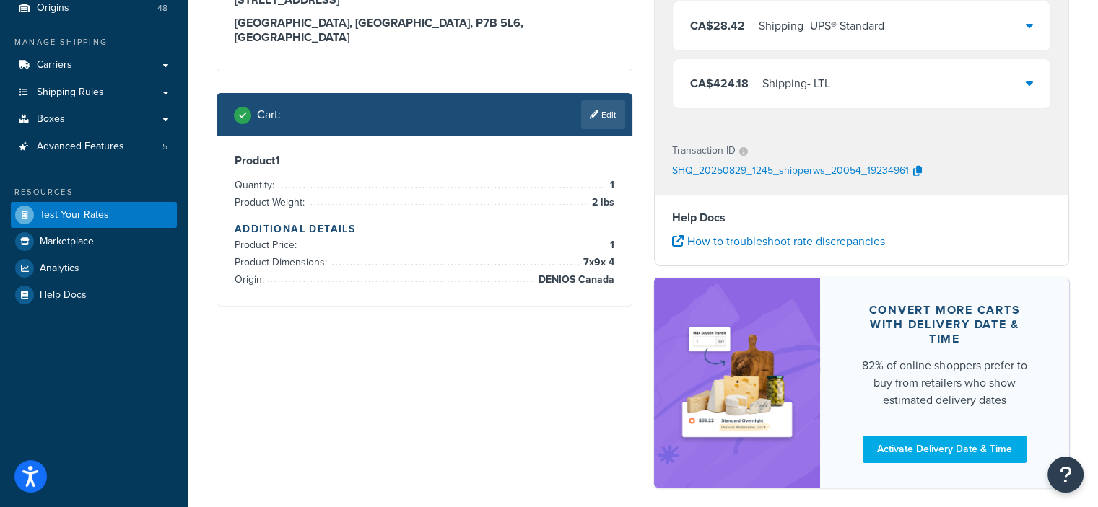
scroll to position [97, 0]
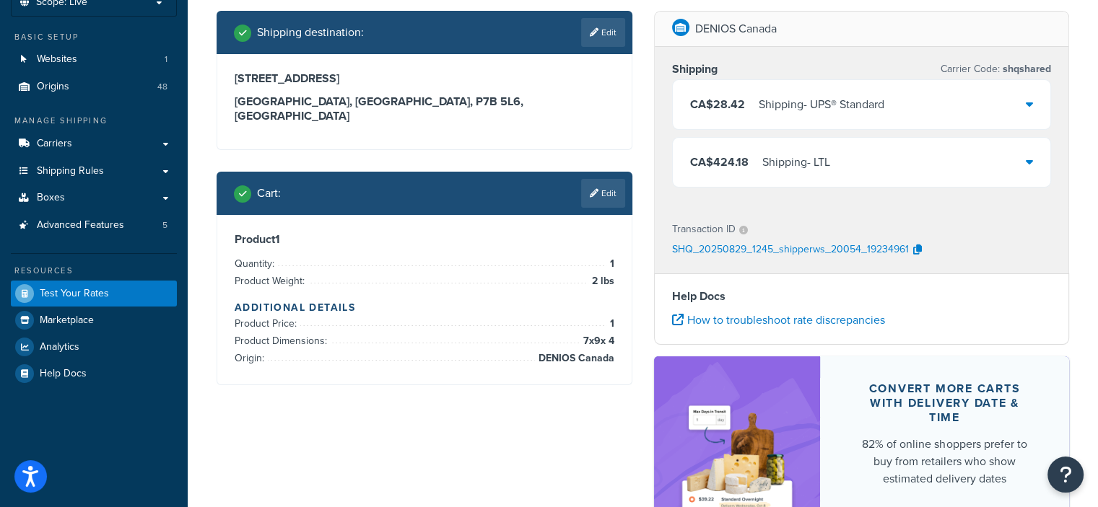
click at [807, 95] on div "Shipping - UPS® Standard" at bounding box center [821, 105] width 126 height 20
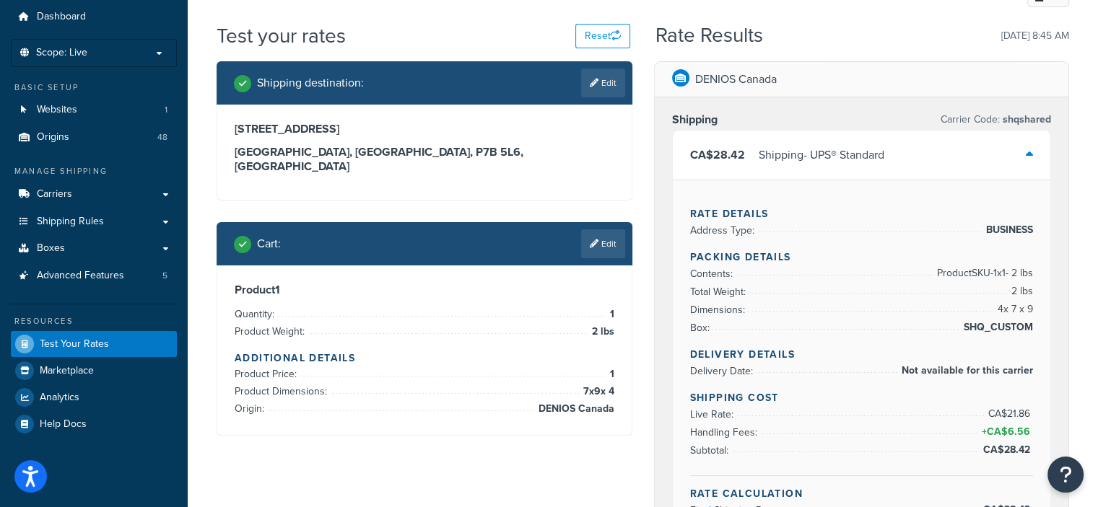
scroll to position [25, 0]
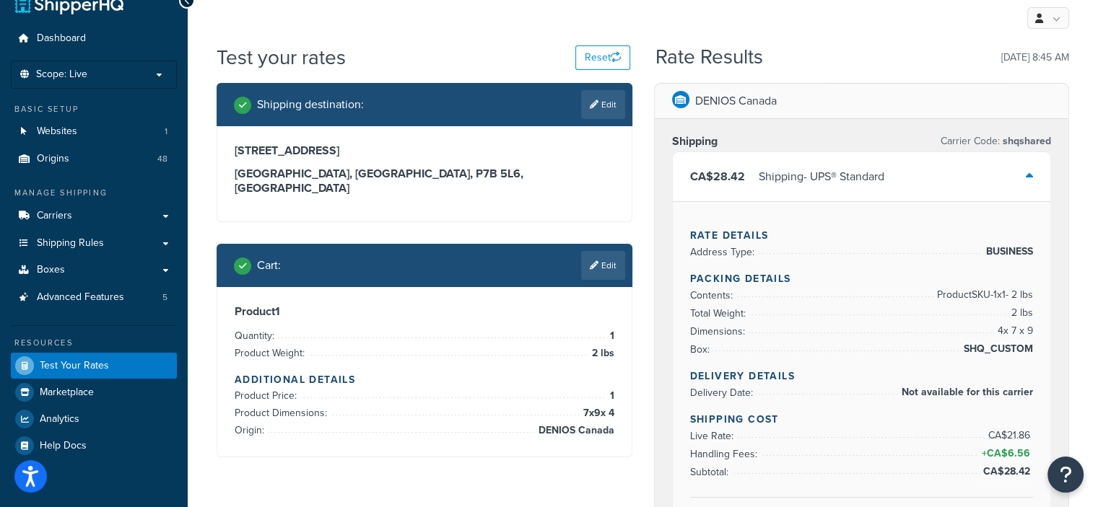
click at [743, 175] on div "CA$28.42 Shipping - UPS® Standard" at bounding box center [787, 177] width 194 height 20
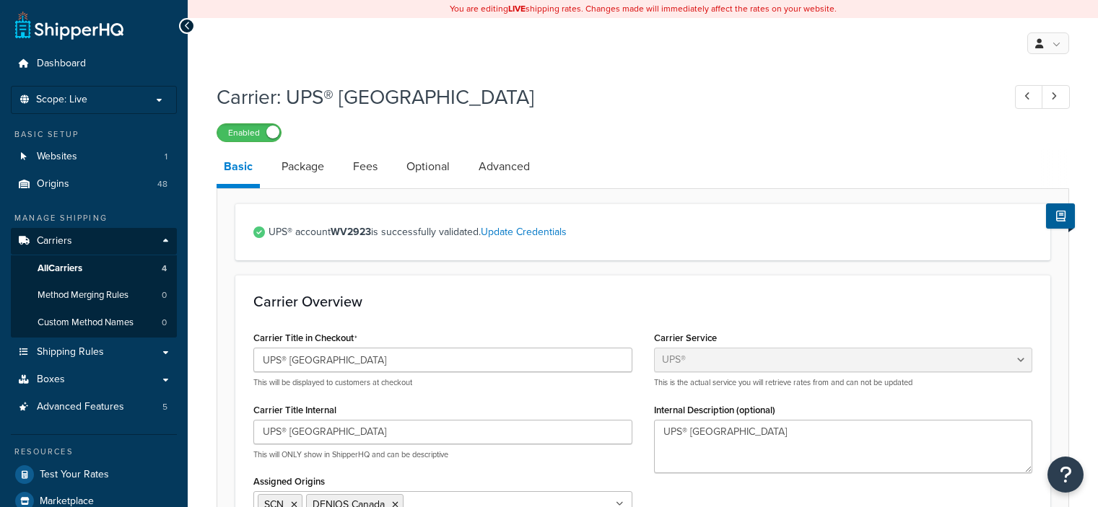
select select "ups"
select select "can"
click at [298, 158] on link "Package" at bounding box center [302, 166] width 57 height 35
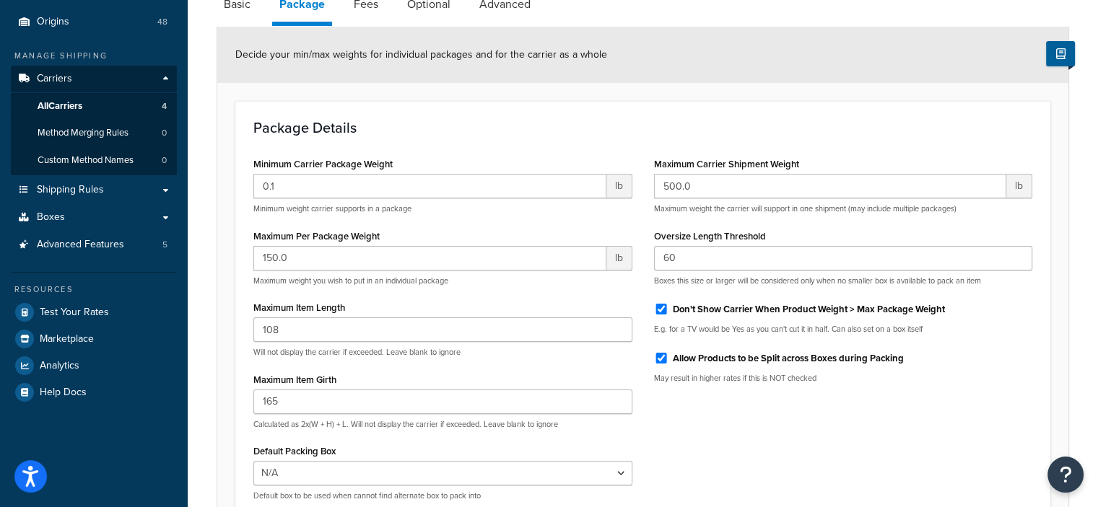
scroll to position [102, 0]
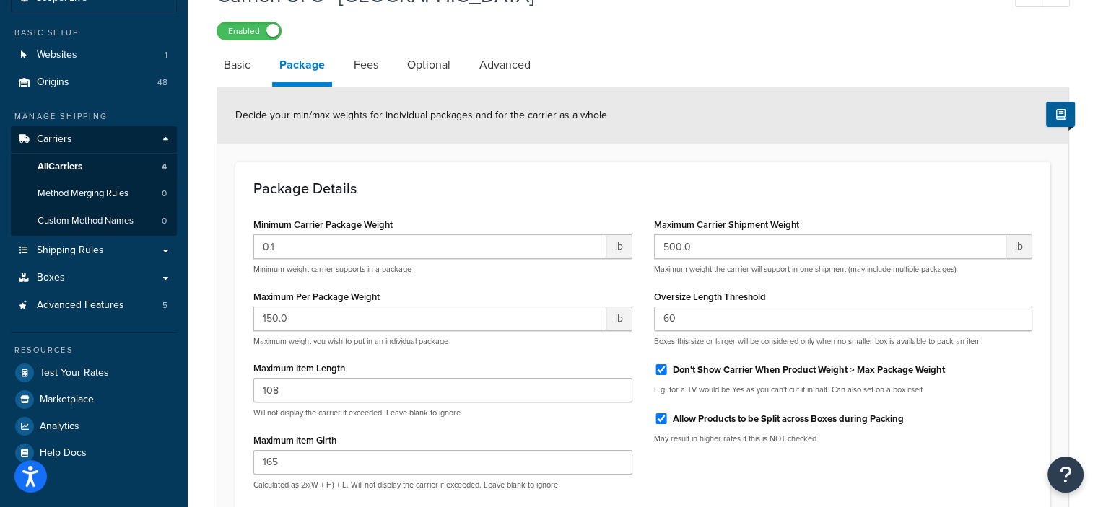
drag, startPoint x: 375, startPoint y: 74, endPoint x: 385, endPoint y: 77, distance: 11.4
click at [375, 74] on link "Fees" at bounding box center [365, 65] width 39 height 35
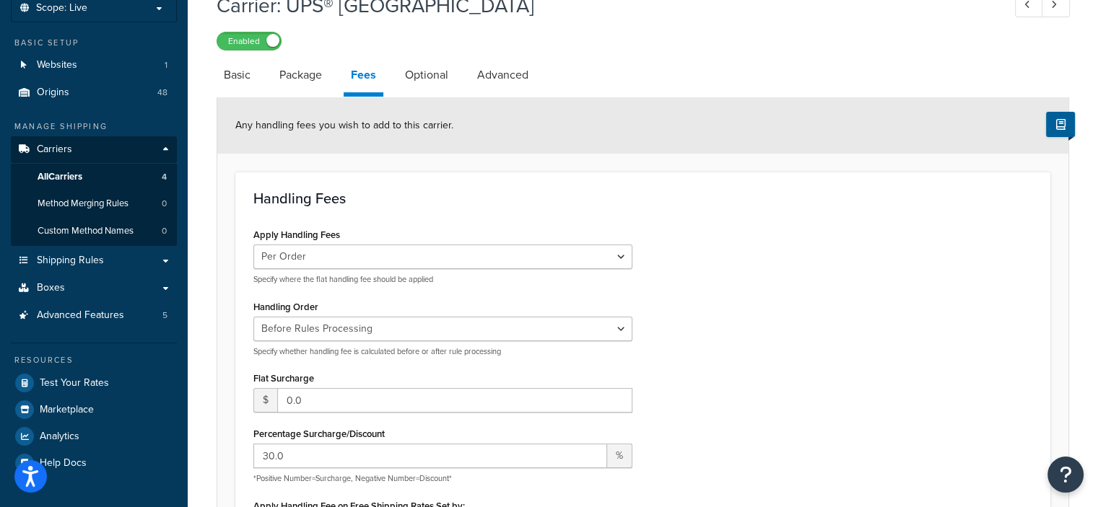
scroll to position [30, 0]
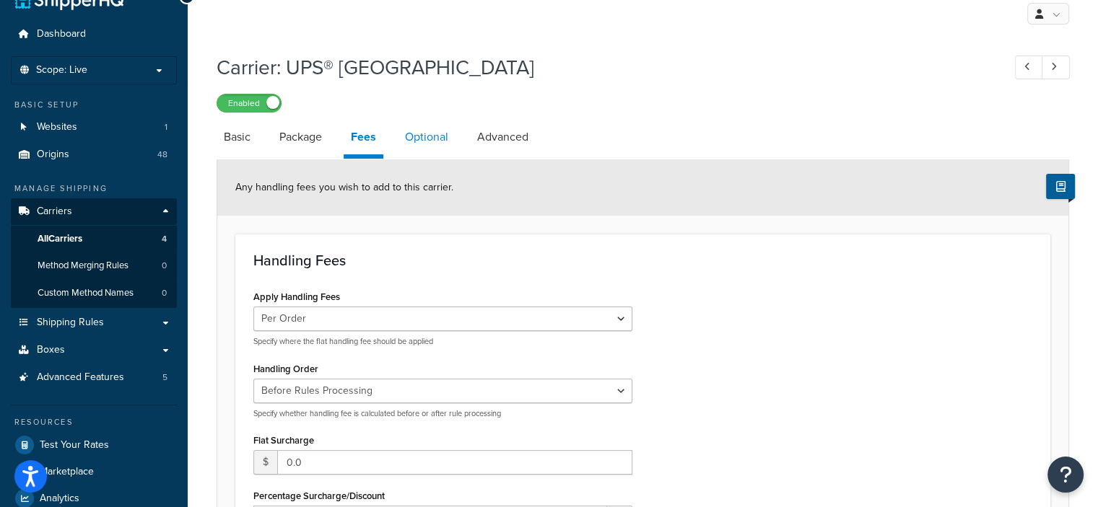
click at [450, 145] on link "Optional" at bounding box center [427, 137] width 58 height 35
select select "business"
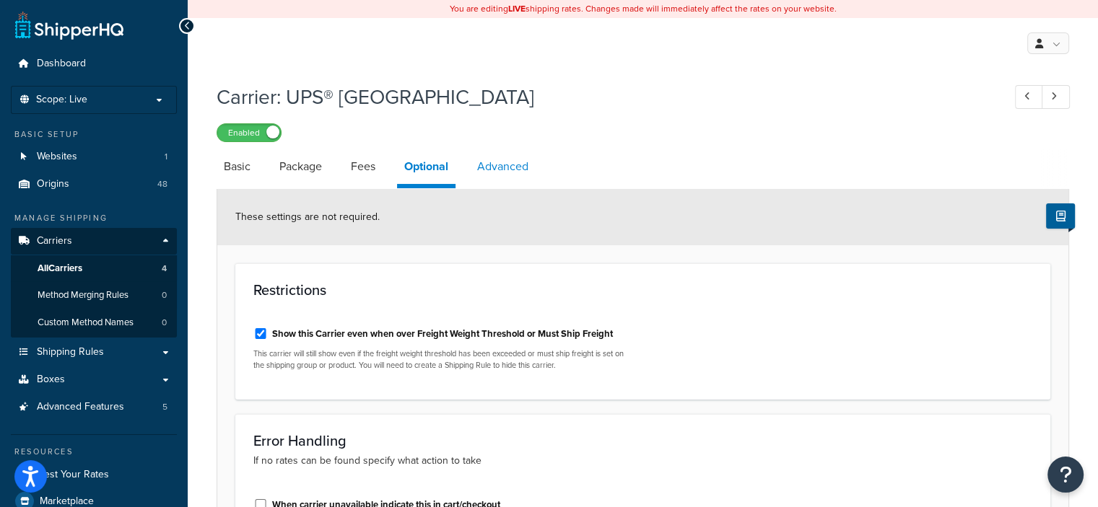
drag, startPoint x: 508, startPoint y: 165, endPoint x: 523, endPoint y: 180, distance: 21.9
click at [509, 165] on link "Advanced" at bounding box center [503, 166] width 66 height 35
select select "false"
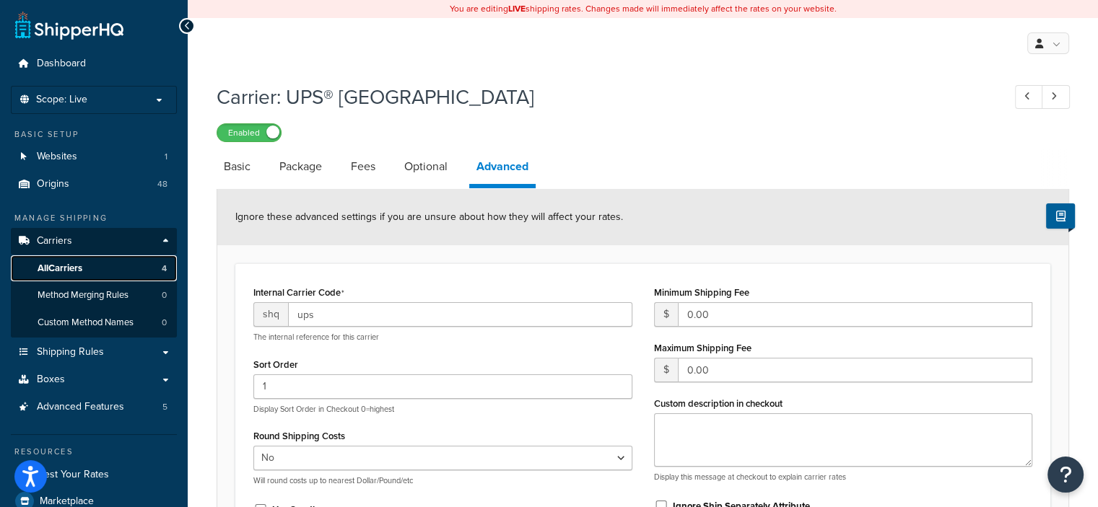
click at [62, 275] on link "All Carriers 4" at bounding box center [94, 268] width 166 height 27
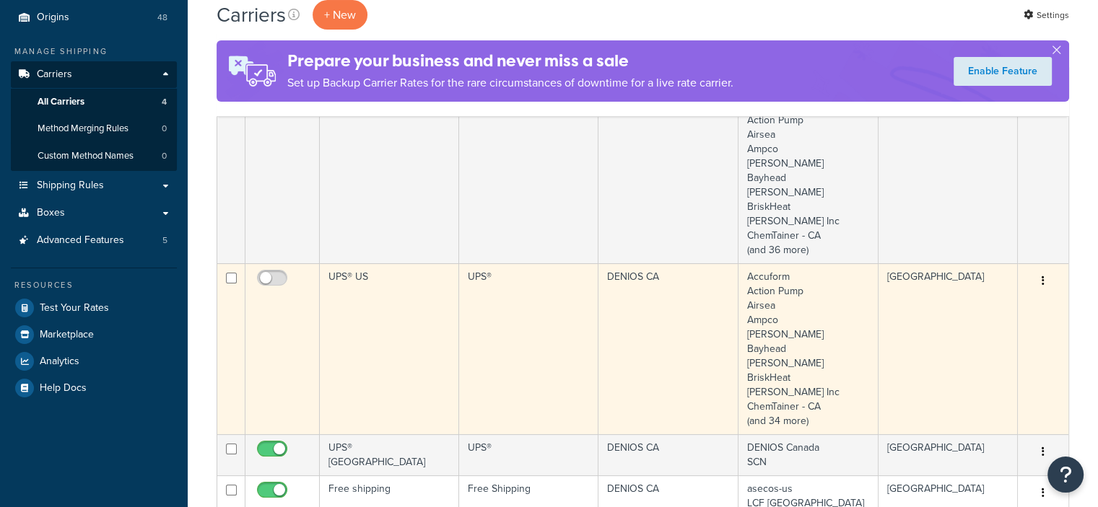
scroll to position [217, 0]
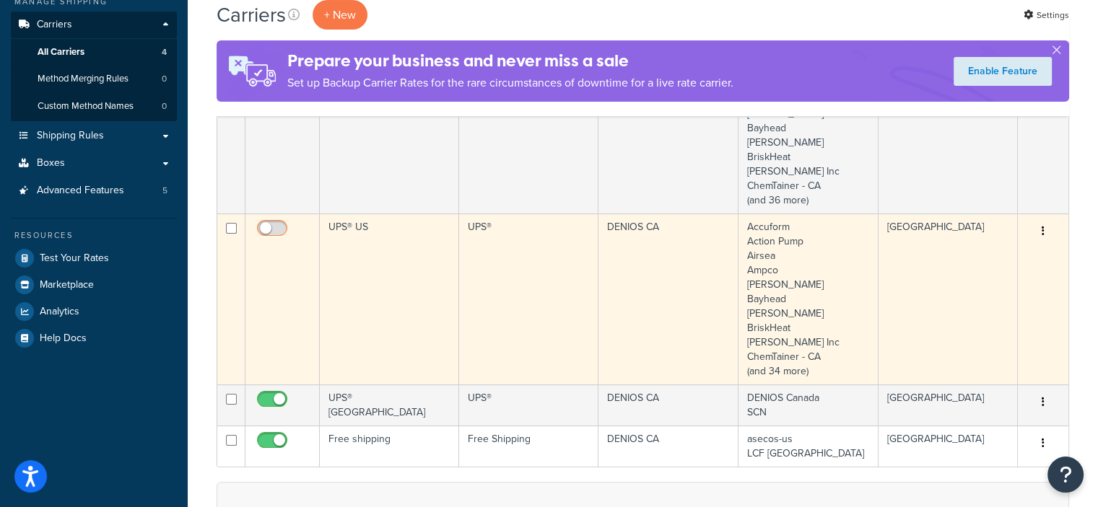
click at [268, 228] on input "checkbox" at bounding box center [274, 232] width 40 height 18
checkbox input "true"
